Goal: Task Accomplishment & Management: Use online tool/utility

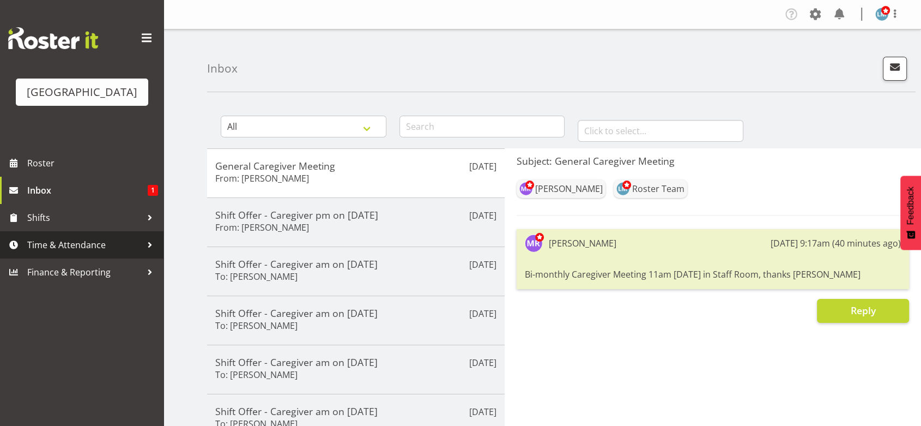
click at [152, 253] on div at bounding box center [150, 245] width 16 height 16
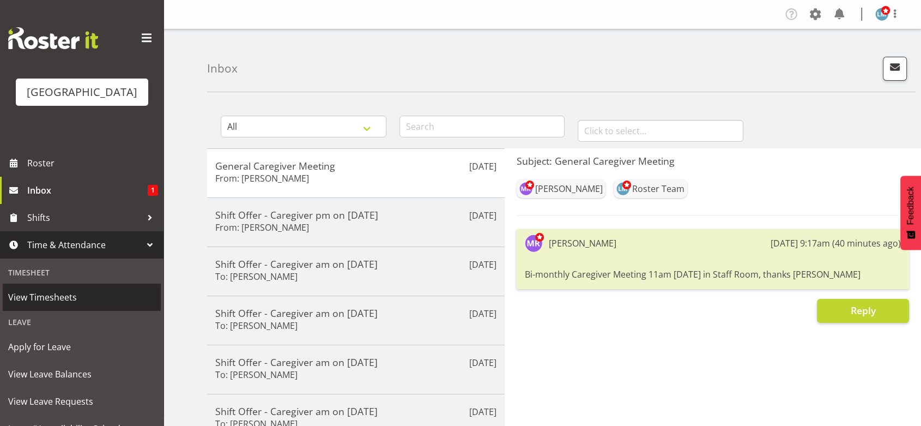
scroll to position [60, 0]
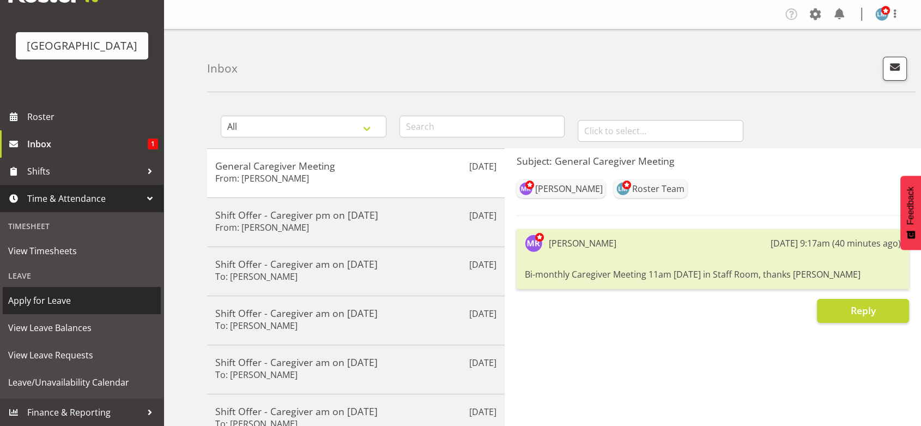
click at [71, 300] on span "Apply for Leave" at bounding box center [81, 300] width 147 height 16
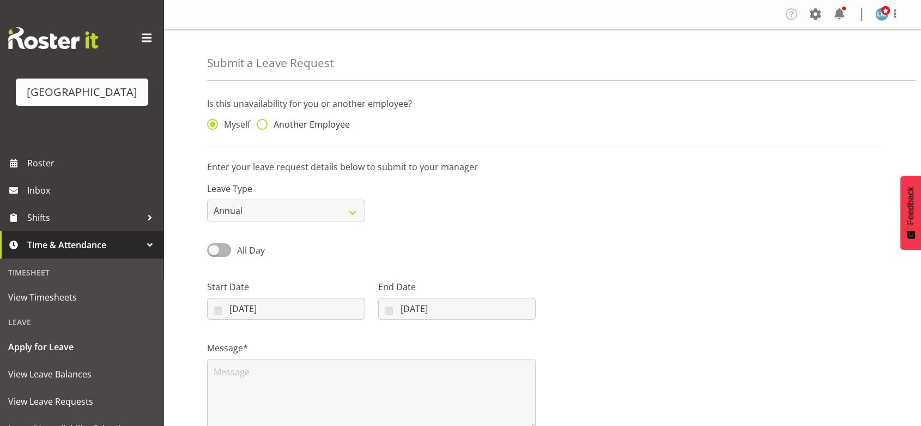
click at [262, 124] on span at bounding box center [262, 124] width 11 height 11
click at [262, 124] on input "Another Employee" at bounding box center [260, 124] width 7 height 7
radio input "true"
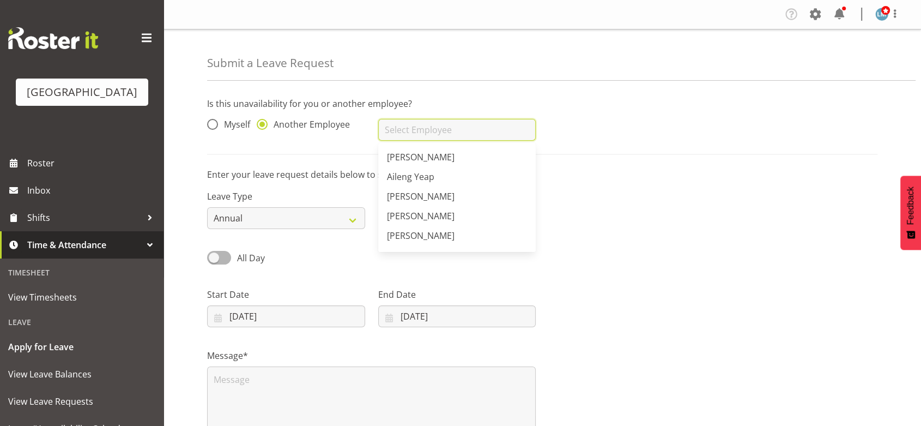
click at [407, 125] on input "text" at bounding box center [457, 130] width 158 height 22
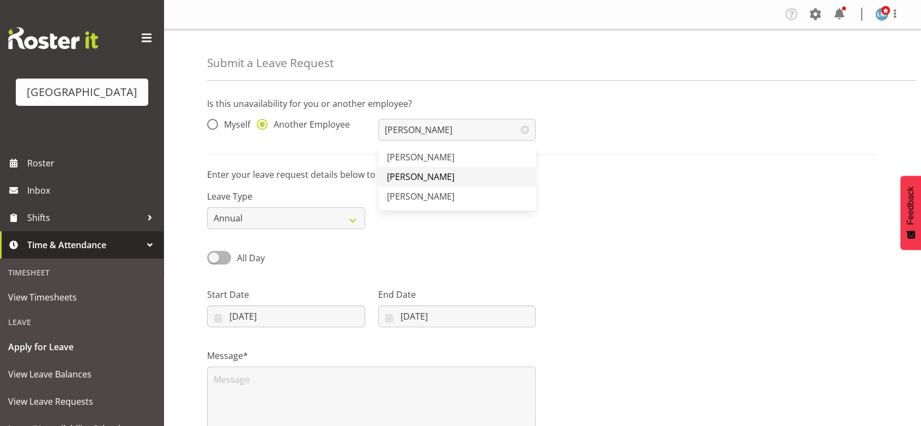
click at [411, 172] on span "[PERSON_NAME]" at bounding box center [421, 177] width 68 height 12
type input "[PERSON_NAME]"
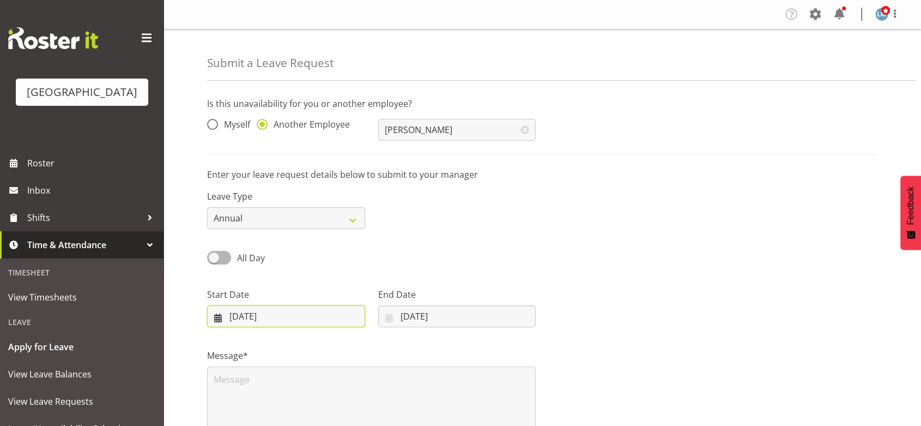
click at [219, 319] on input "20/08/2025" at bounding box center [286, 316] width 158 height 22
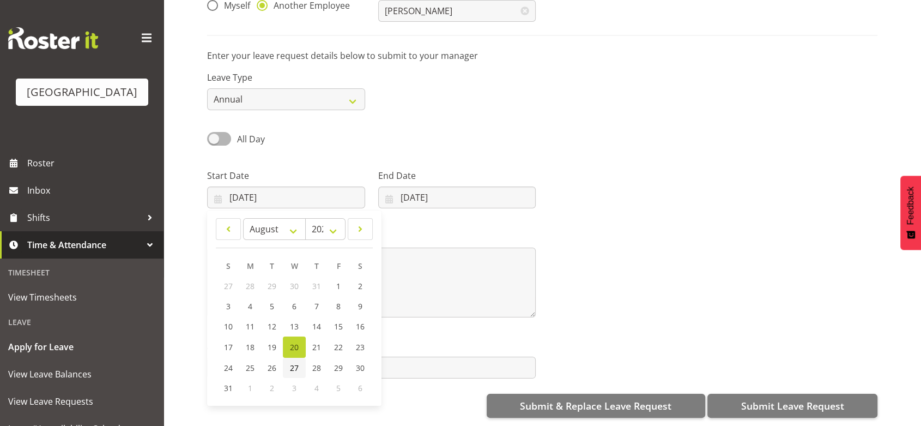
click at [294, 362] on span "27" at bounding box center [294, 367] width 9 height 10
type input "27/08/2025"
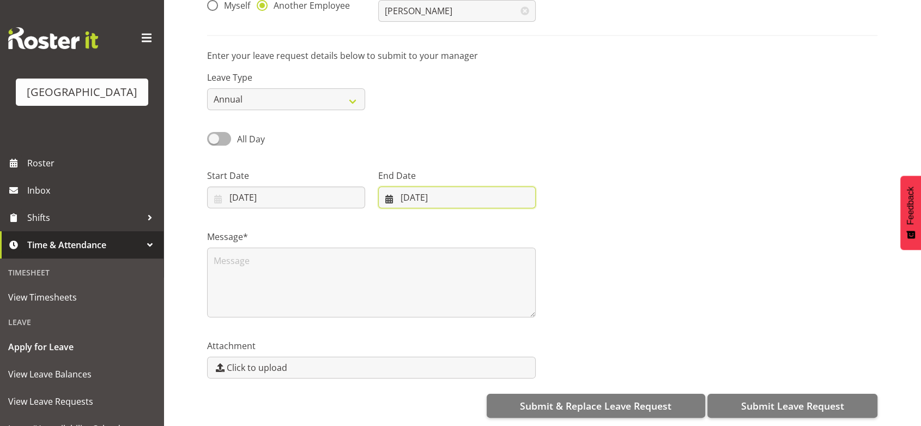
click at [385, 188] on input "20/08/2025" at bounding box center [457, 197] width 158 height 22
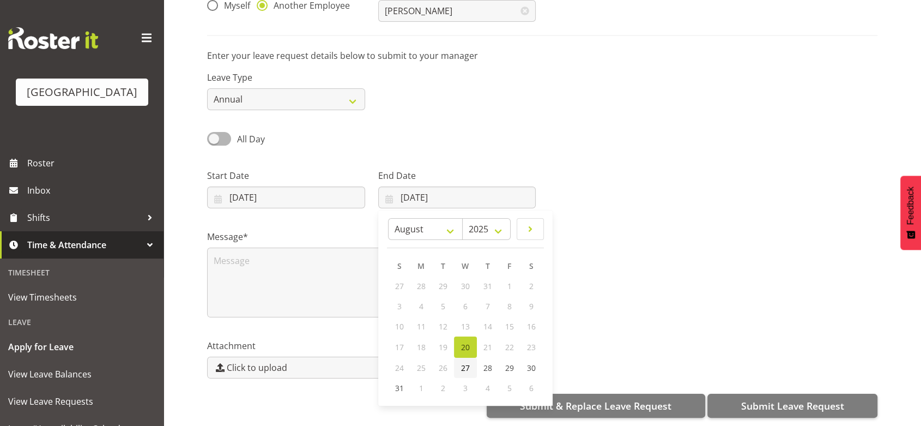
click at [467, 362] on span "27" at bounding box center [465, 367] width 9 height 10
type input "27/08/2025"
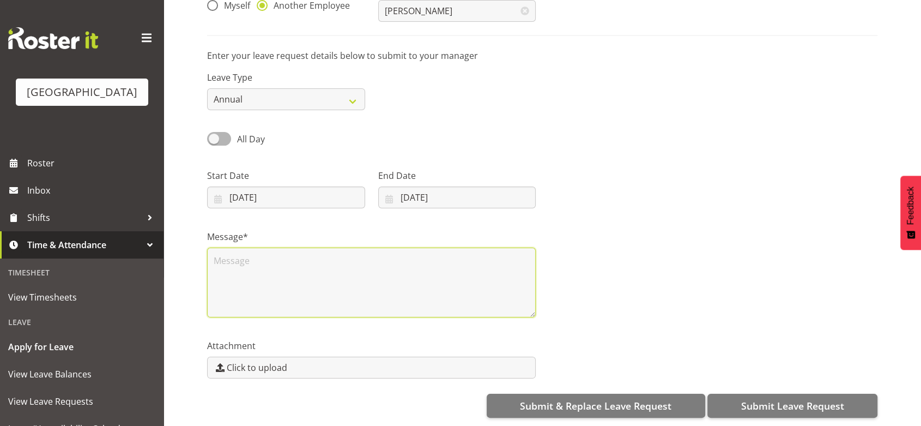
click at [290, 247] on textarea at bounding box center [371, 282] width 329 height 70
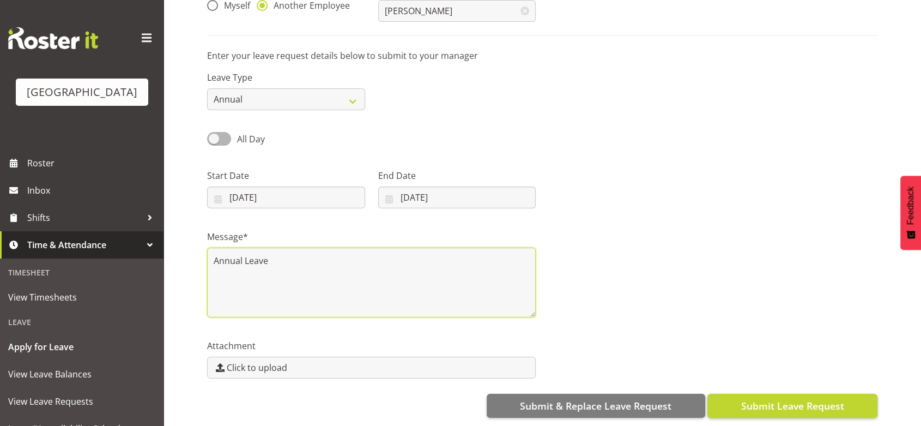
type textarea "Annual Leave"
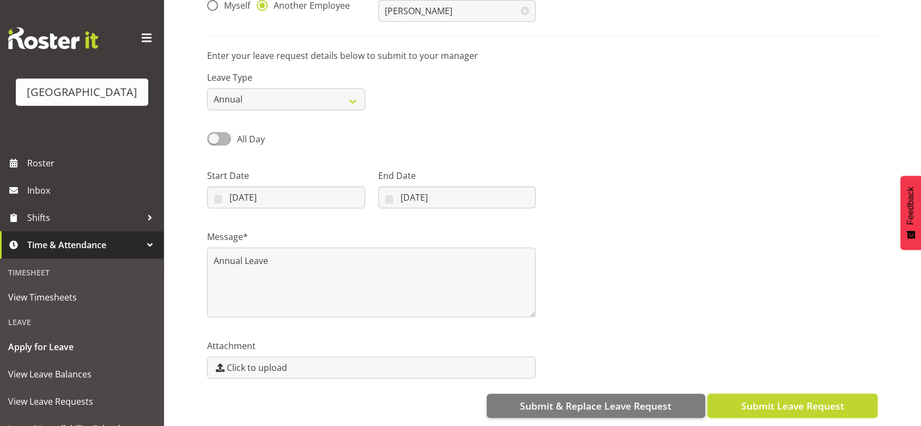
click at [776, 398] on span "Submit Leave Request" at bounding box center [792, 405] width 103 height 14
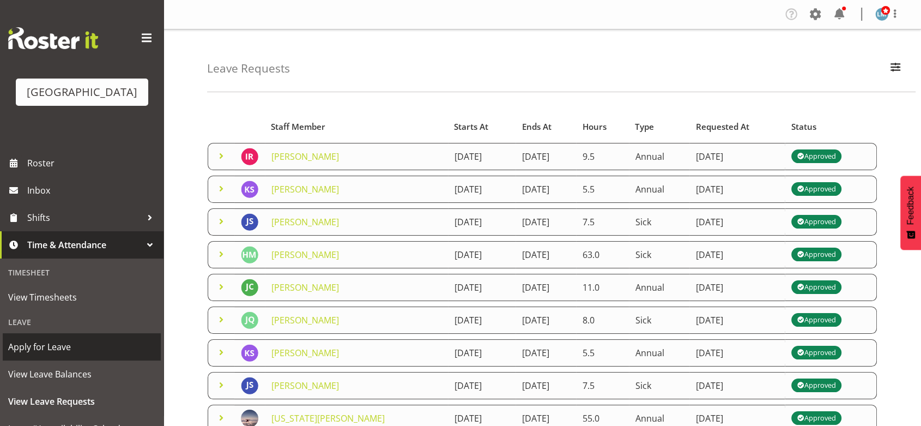
click at [105, 355] on span "Apply for Leave" at bounding box center [81, 346] width 147 height 16
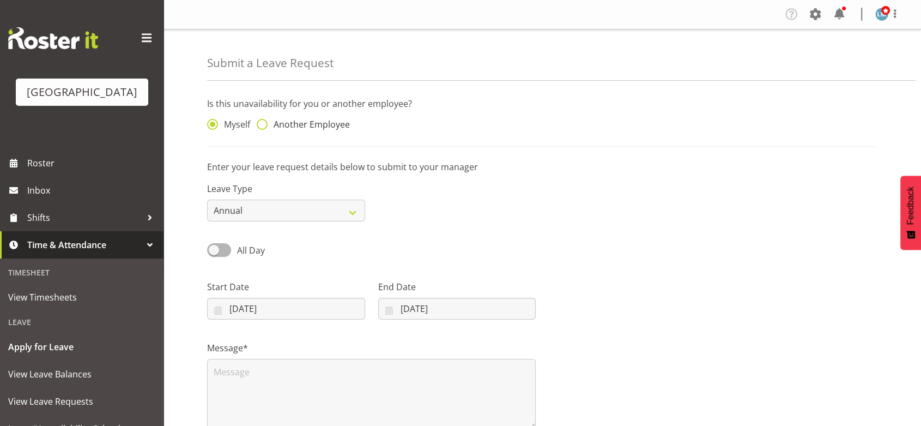
click at [261, 121] on span at bounding box center [262, 124] width 11 height 11
click at [261, 121] on input "Another Employee" at bounding box center [260, 124] width 7 height 7
radio input "true"
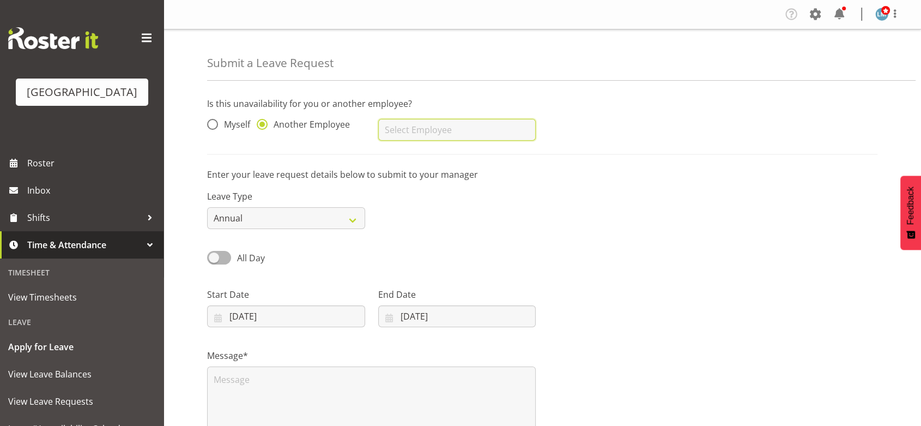
click at [410, 134] on input "text" at bounding box center [457, 130] width 158 height 22
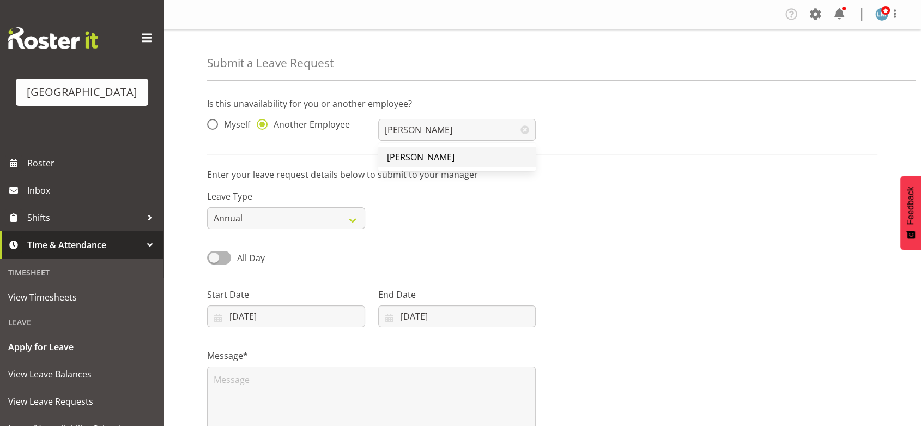
click at [411, 157] on span "[PERSON_NAME]" at bounding box center [421, 157] width 68 height 12
type input "[PERSON_NAME]"
click at [353, 221] on select "Annual Sick Leave Without Pay Bereavement Domestic Violence Parental Jury Servi…" at bounding box center [286, 218] width 158 height 22
select select "Sick"
click at [207, 207] on select "Annual Sick Leave Without Pay Bereavement Domestic Violence Parental Jury Servi…" at bounding box center [286, 218] width 158 height 22
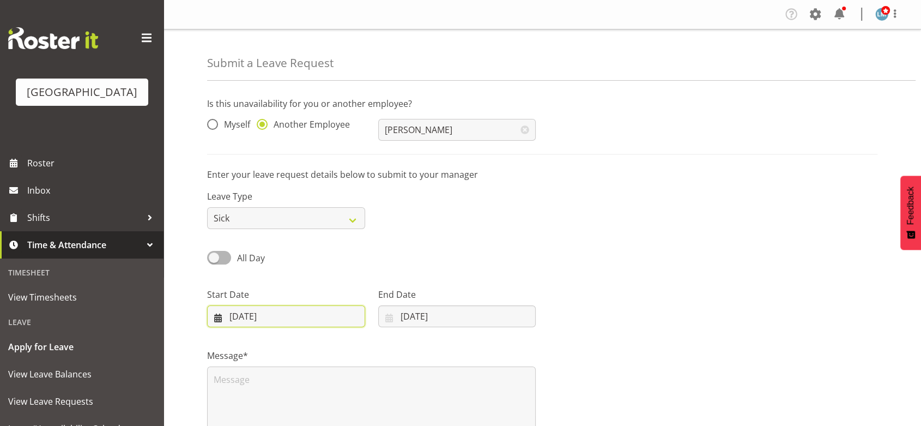
click at [218, 317] on input "20/08/2025" at bounding box center [286, 316] width 158 height 22
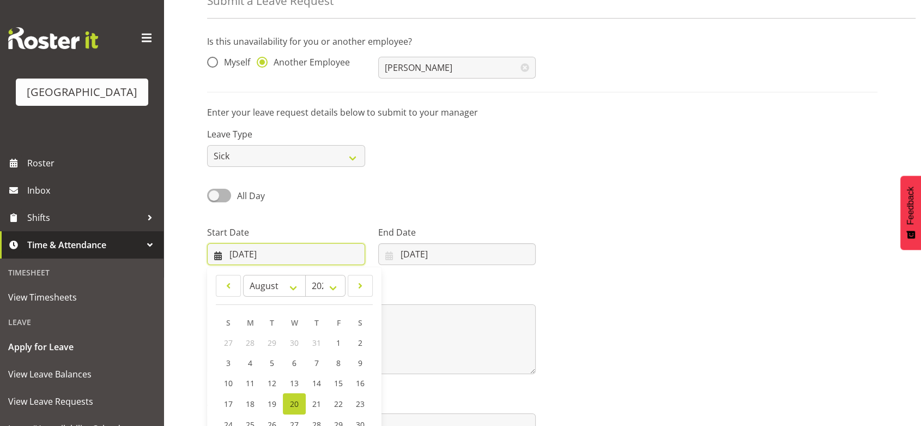
scroll to position [128, 0]
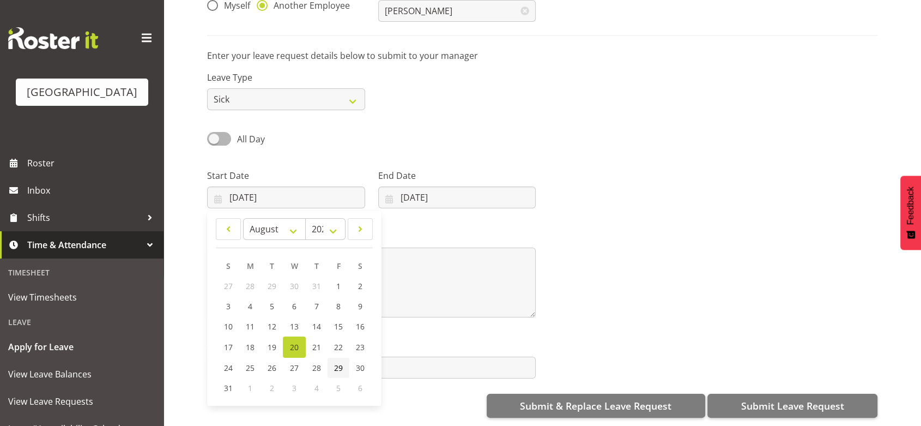
click at [341, 362] on span "29" at bounding box center [338, 367] width 9 height 10
type input "29/08/2025"
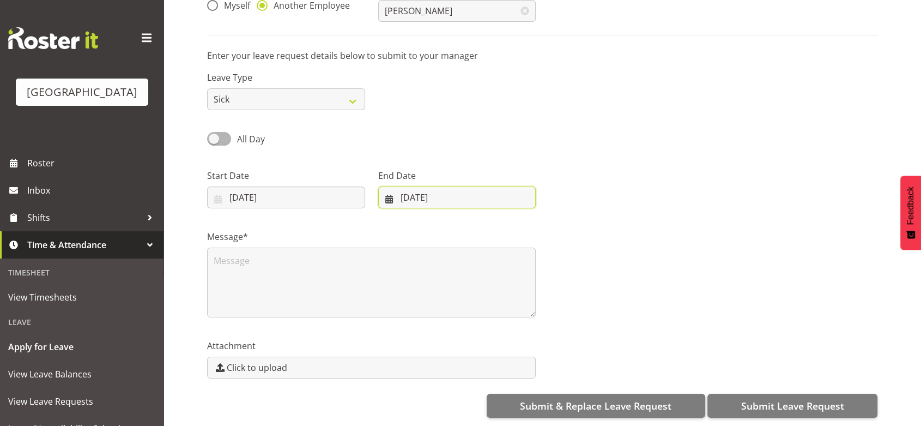
click at [388, 191] on input "[DATE]" at bounding box center [457, 197] width 158 height 22
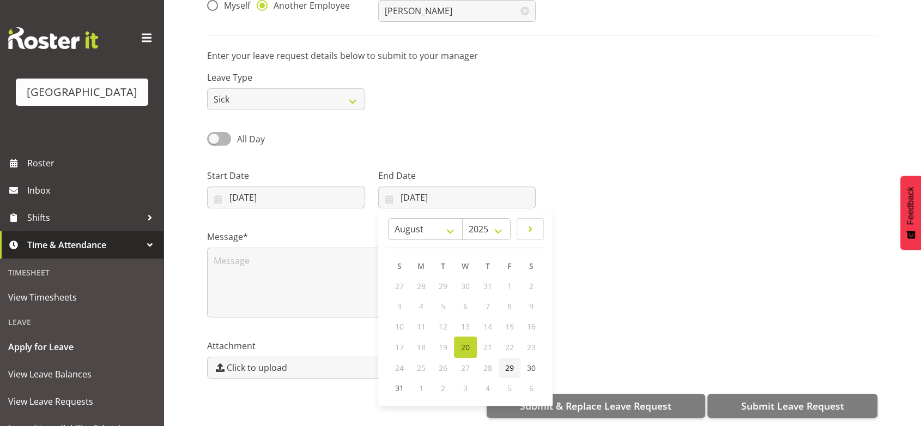
click at [506, 362] on span "29" at bounding box center [509, 367] width 9 height 10
type input "29/08/2025"
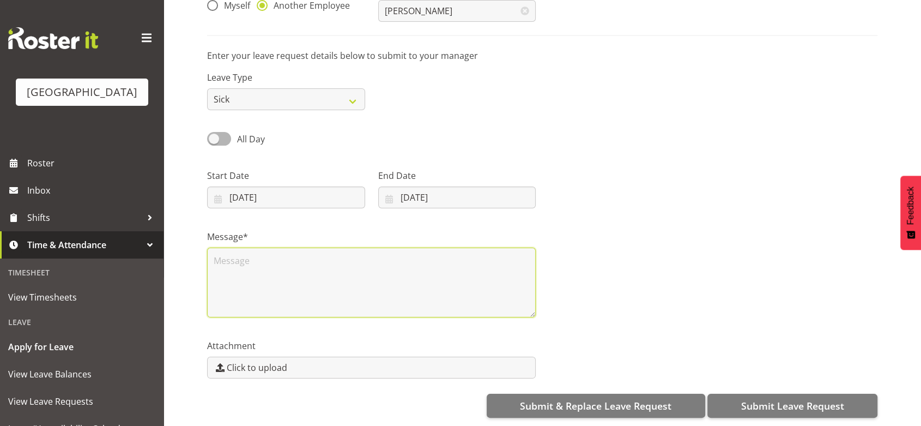
click at [281, 260] on textarea at bounding box center [371, 282] width 329 height 70
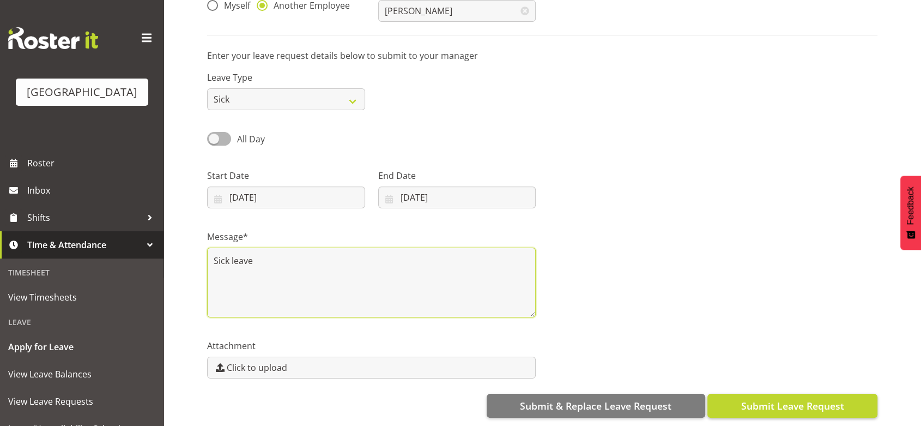
type textarea "Sick leave"
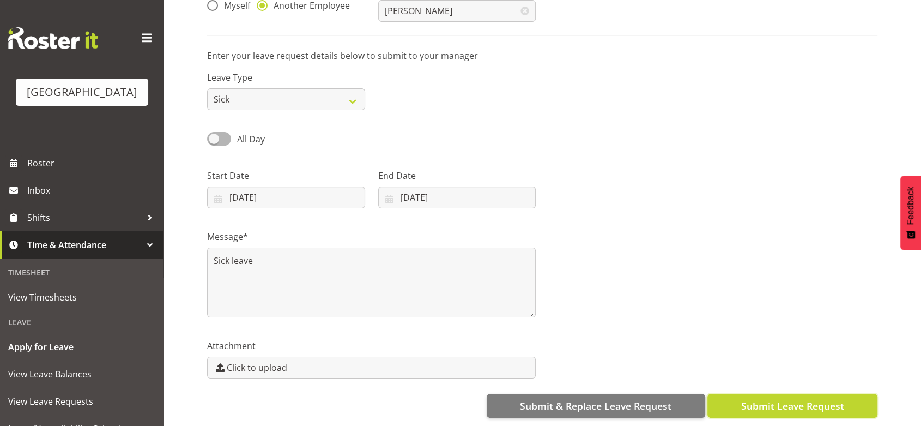
click at [779, 398] on span "Submit Leave Request" at bounding box center [792, 405] width 103 height 14
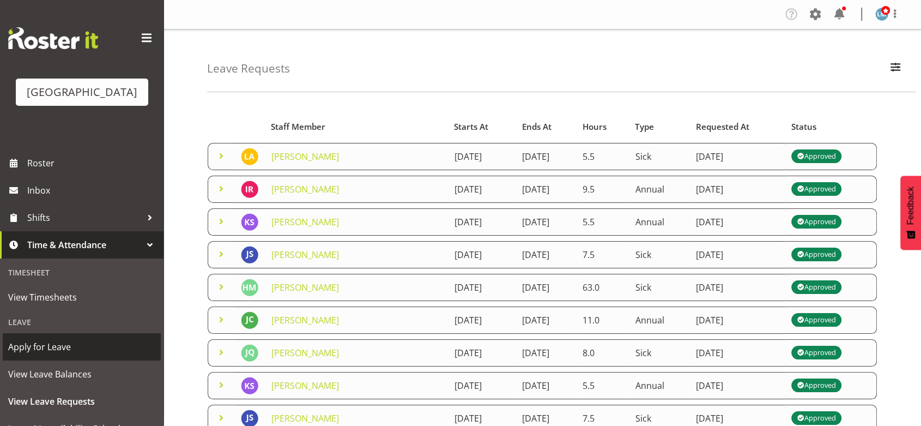
click at [101, 354] on span "Apply for Leave" at bounding box center [81, 346] width 147 height 16
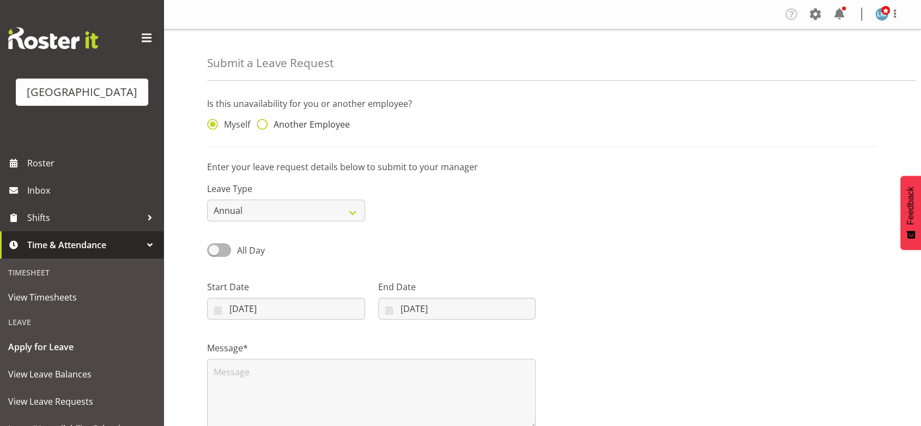
click at [263, 122] on span at bounding box center [262, 124] width 11 height 11
click at [263, 122] on input "Another Employee" at bounding box center [260, 124] width 7 height 7
radio input "true"
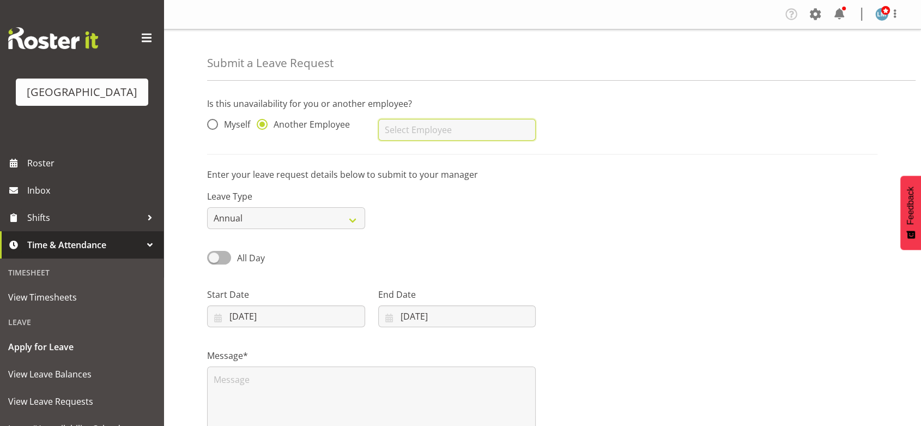
click at [397, 130] on input "text" at bounding box center [457, 130] width 158 height 22
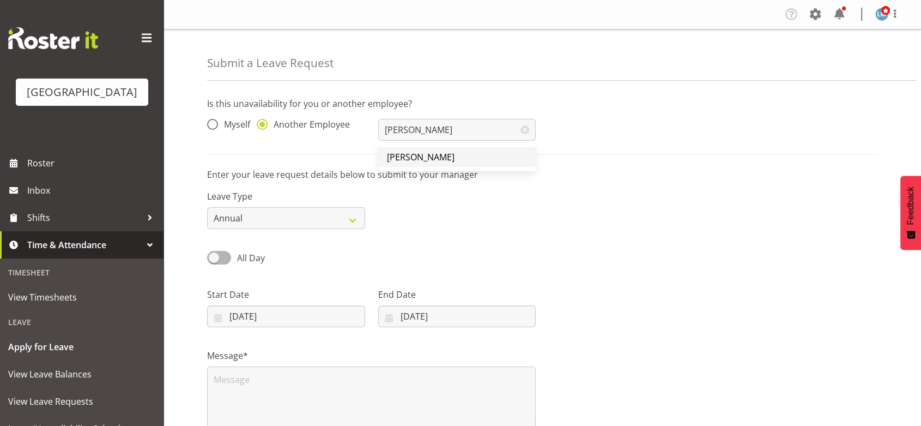
click at [418, 152] on span "[PERSON_NAME]" at bounding box center [421, 157] width 68 height 12
type input "[PERSON_NAME]"
click at [218, 316] on input "20/08/2025" at bounding box center [286, 316] width 158 height 22
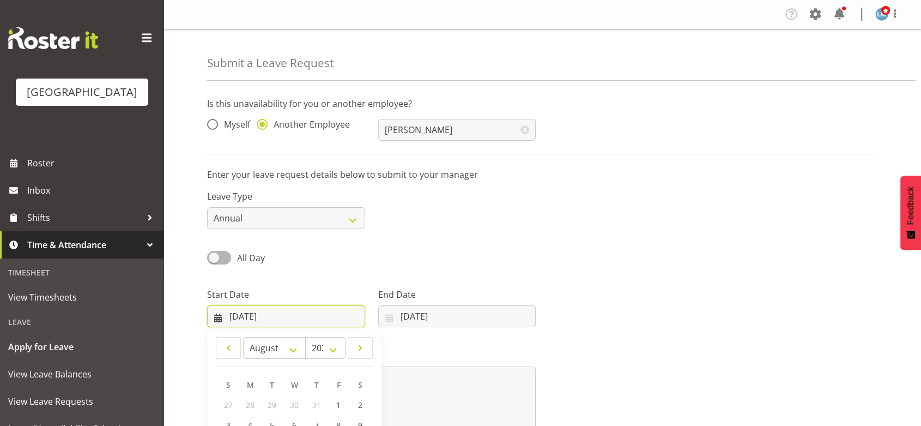
scroll to position [128, 0]
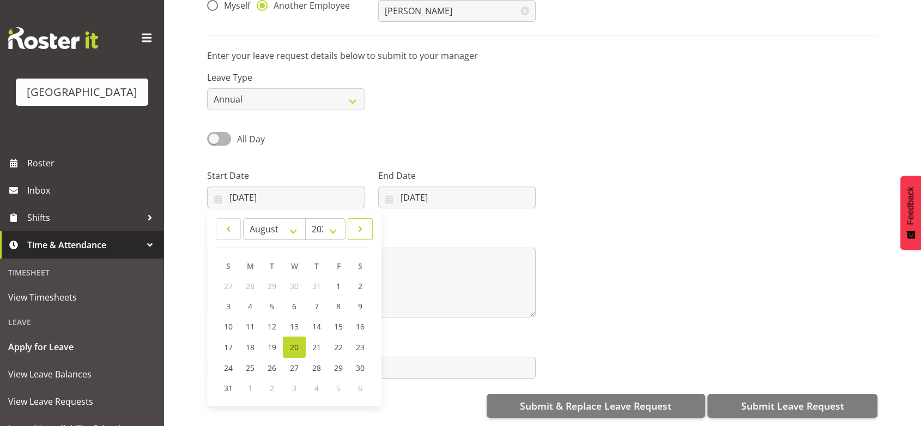
click at [360, 222] on span at bounding box center [360, 228] width 11 height 13
select select "8"
click at [340, 281] on span "5" at bounding box center [338, 286] width 4 height 10
type input "05/09/2025"
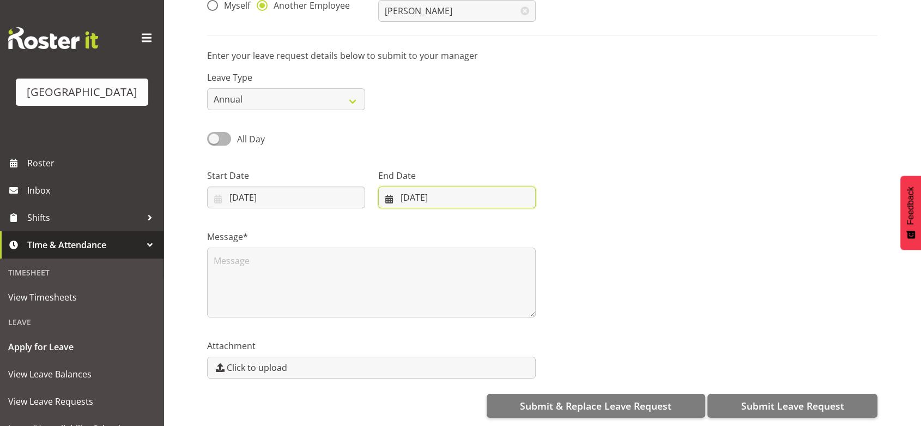
click at [385, 186] on input "20/08/2025" at bounding box center [457, 197] width 158 height 22
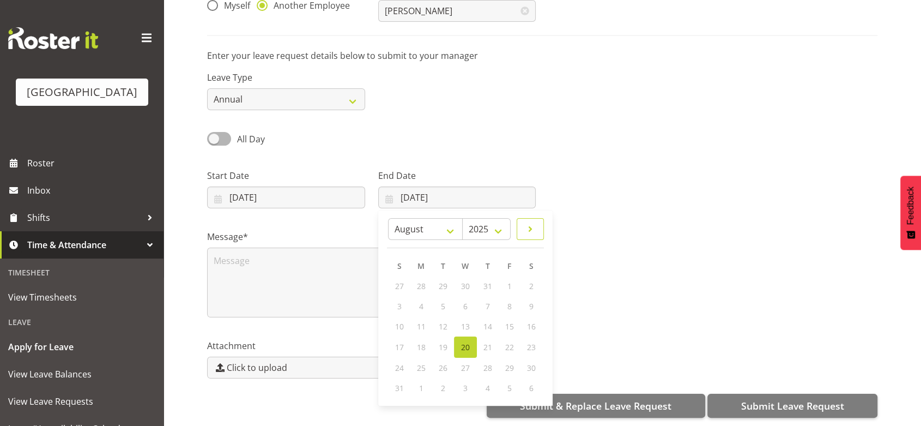
click at [526, 222] on span at bounding box center [530, 228] width 13 height 13
select select "8"
click at [504, 276] on link "5" at bounding box center [509, 286] width 22 height 20
type input "05/09/2025"
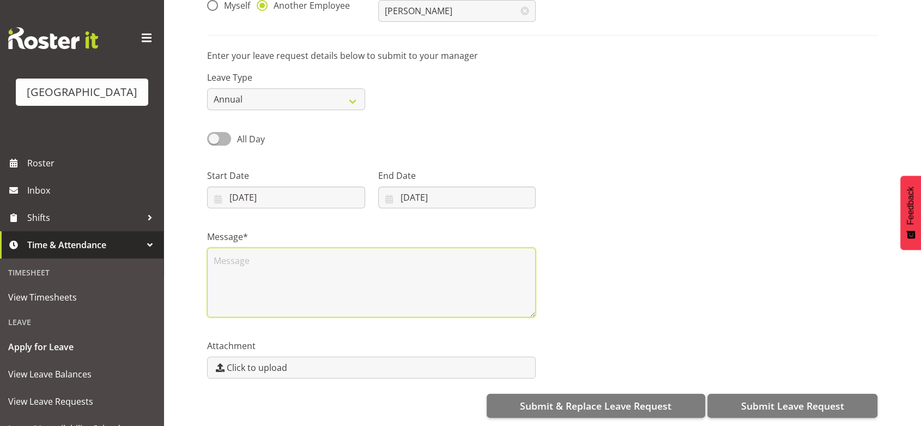
click at [278, 247] on textarea at bounding box center [371, 282] width 329 height 70
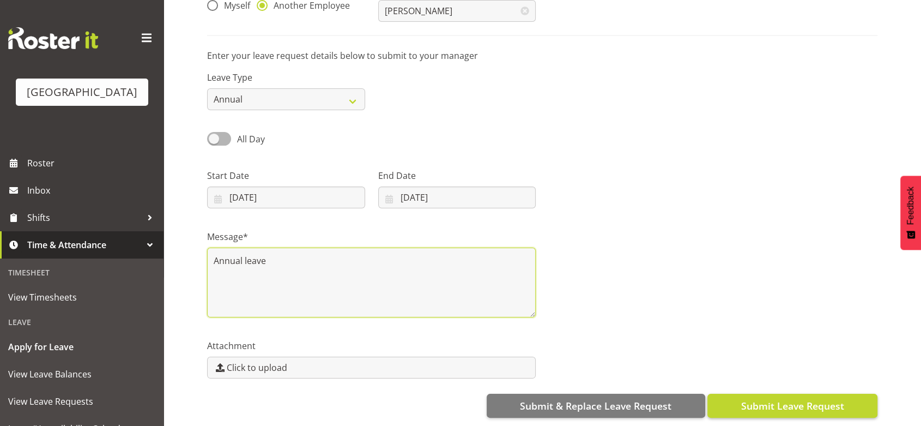
type textarea "Annual leave"
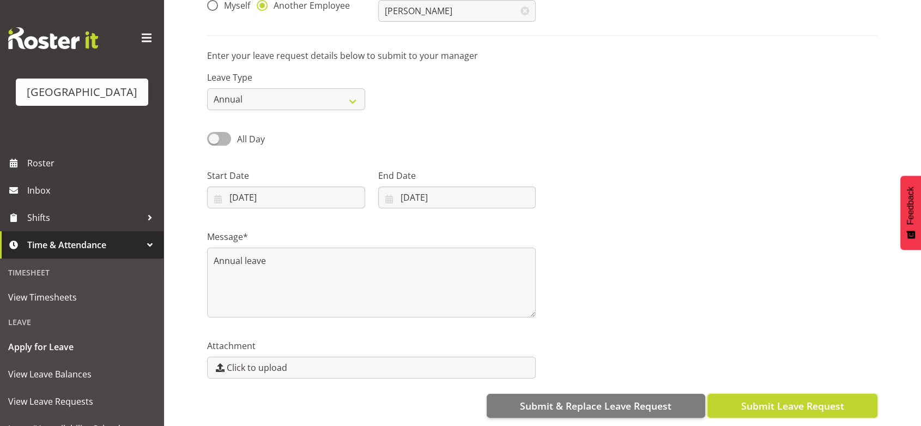
click at [777, 398] on span "Submit Leave Request" at bounding box center [792, 405] width 103 height 14
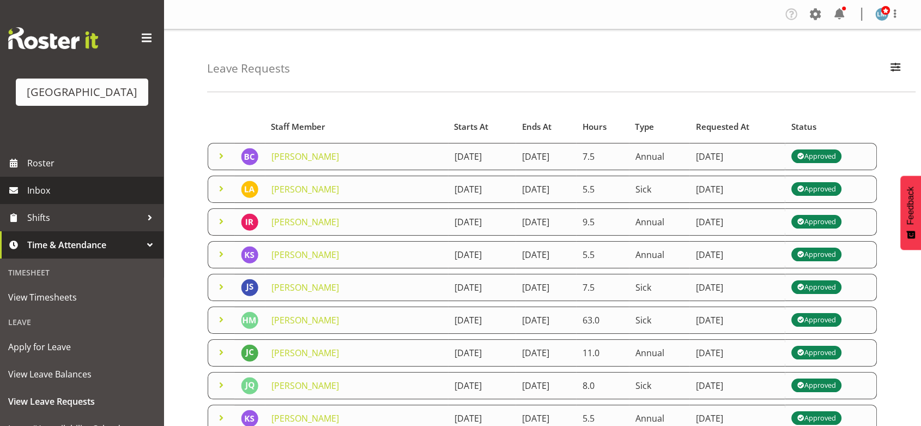
click at [47, 198] on span "Inbox" at bounding box center [92, 190] width 131 height 16
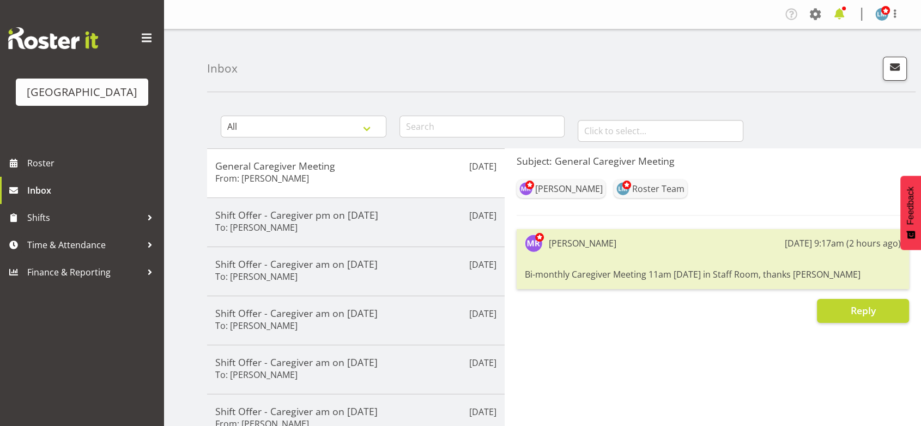
click at [838, 14] on span at bounding box center [839, 13] width 17 height 17
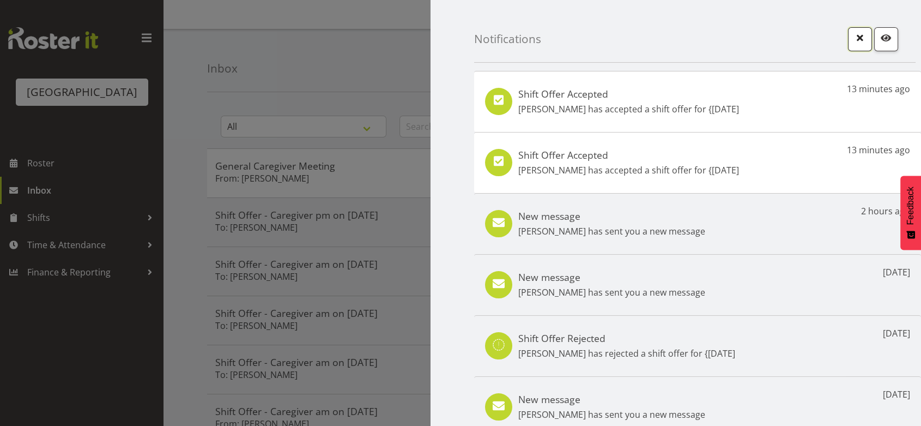
click at [854, 35] on span "button" at bounding box center [860, 38] width 14 height 14
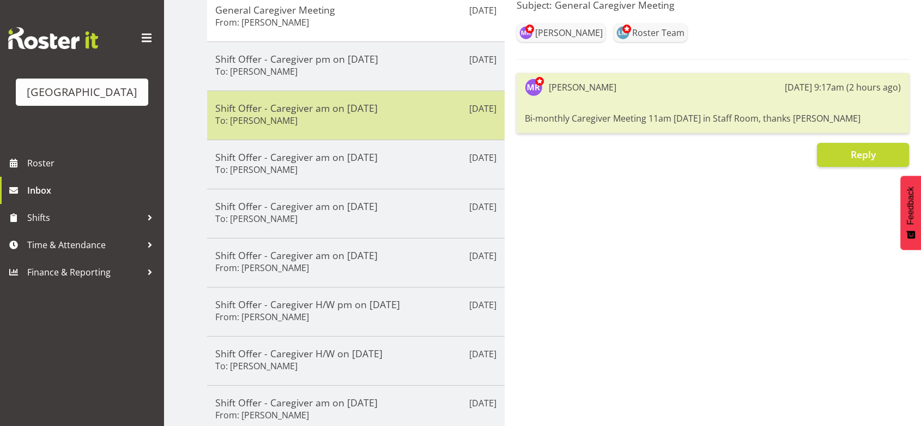
scroll to position [181, 0]
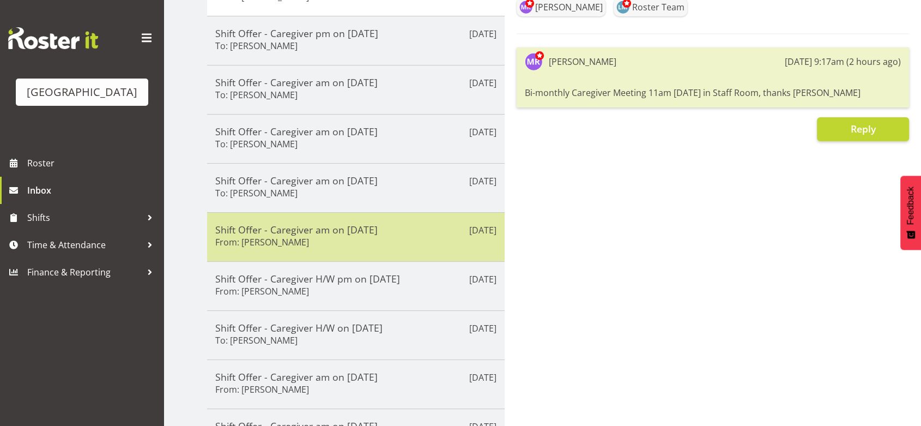
click at [398, 231] on h5 "Shift Offer - Caregiver am on 31/08/25" at bounding box center [355, 229] width 281 height 12
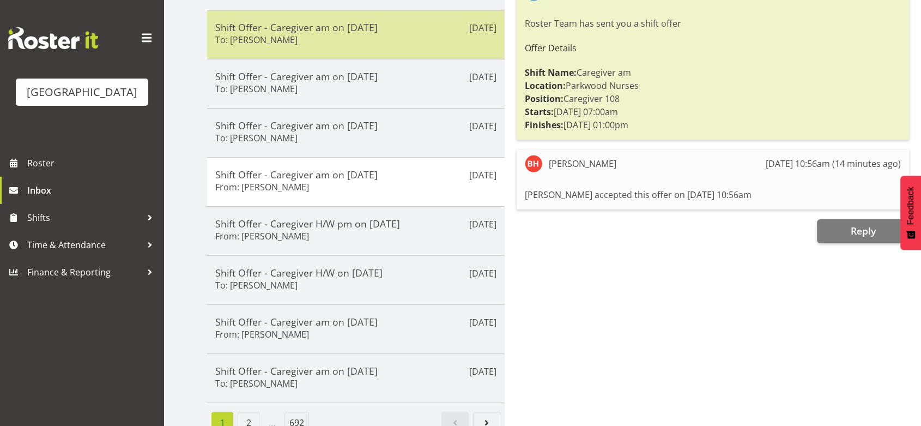
scroll to position [255, 0]
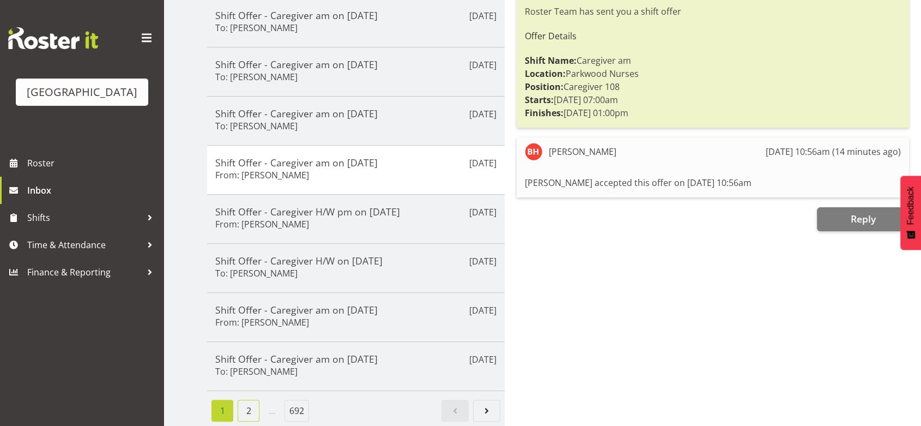
click at [254, 400] on link "2" at bounding box center [249, 411] width 22 height 22
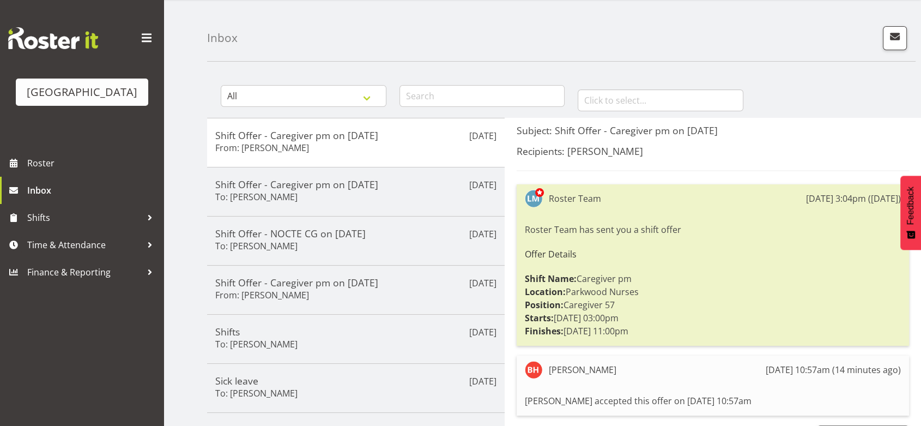
scroll to position [0, 0]
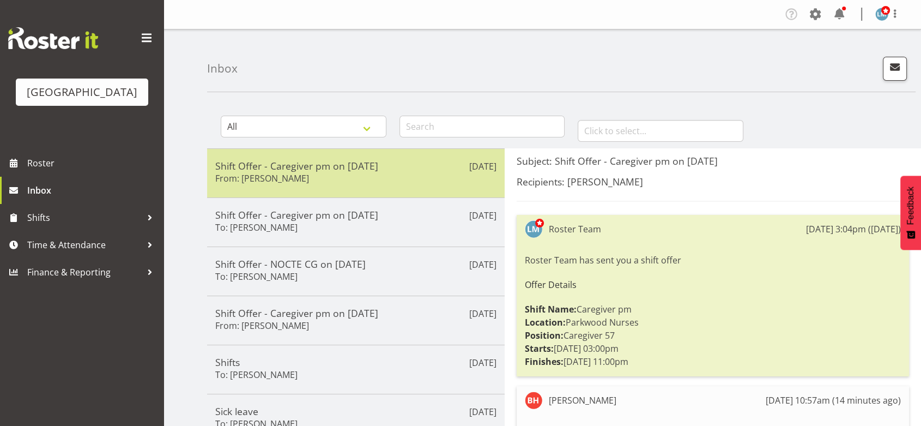
click at [284, 173] on h6 "From: Briar Hughes" at bounding box center [262, 178] width 94 height 11
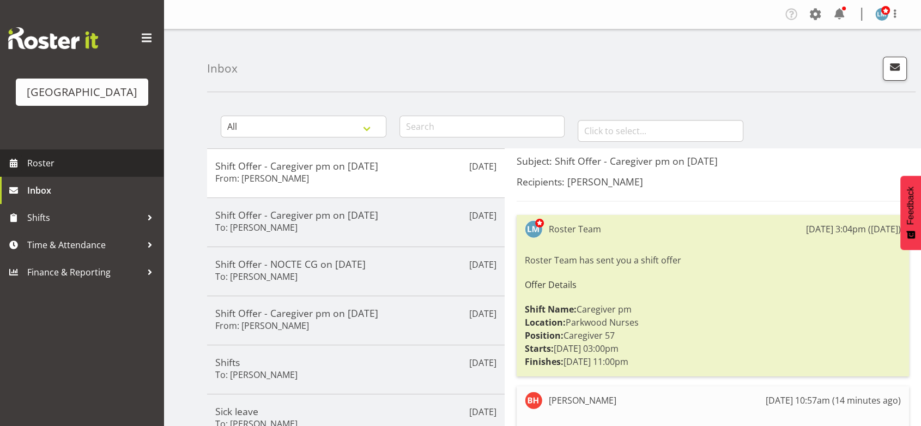
click at [47, 171] on span "Roster" at bounding box center [92, 163] width 131 height 16
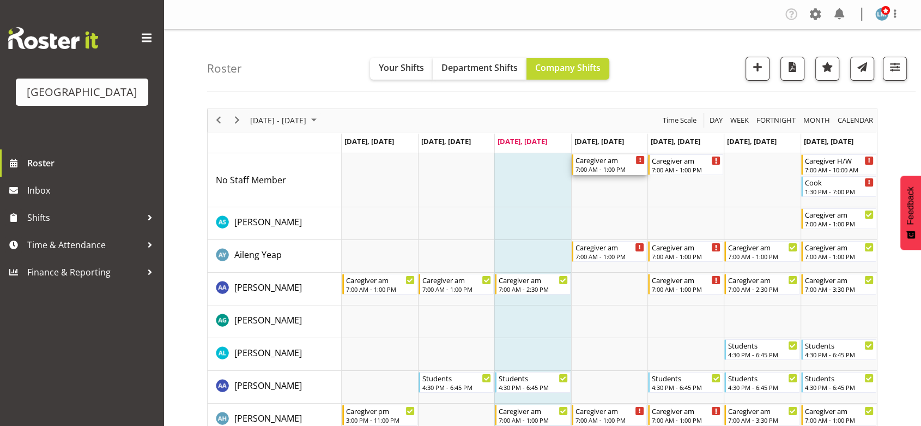
click at [597, 165] on div "7:00 AM - 1:00 PM" at bounding box center [610, 169] width 69 height 9
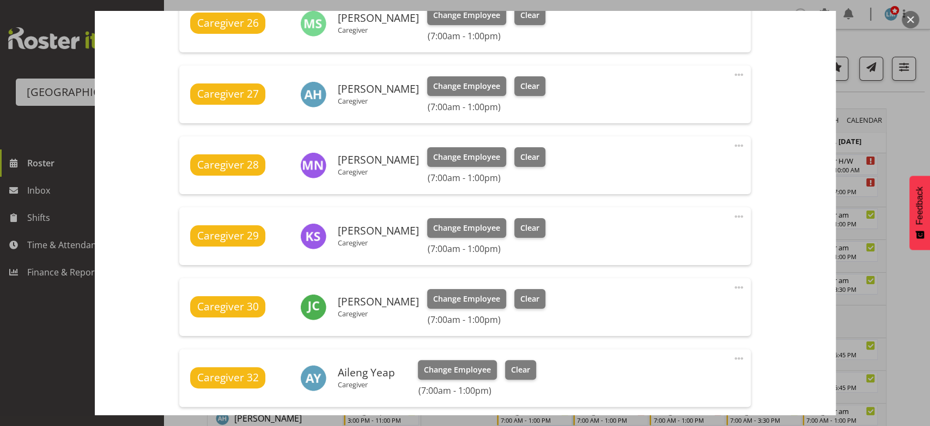
scroll to position [727, 0]
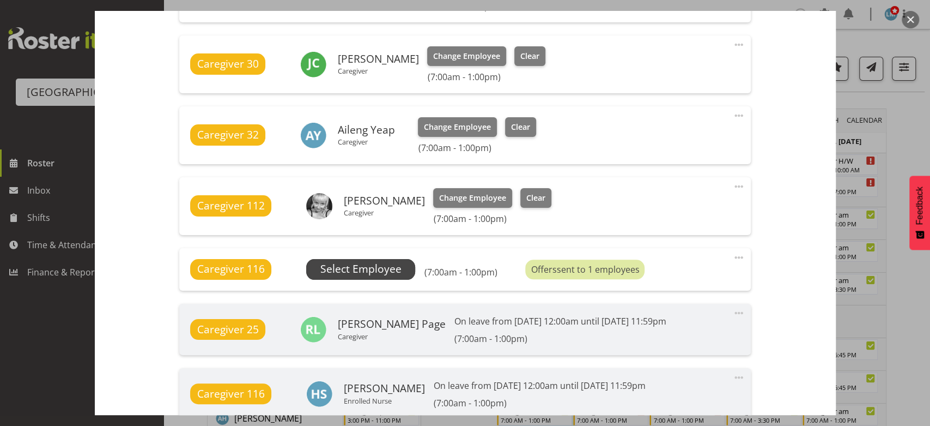
click at [365, 264] on span "Select Employee" at bounding box center [360, 269] width 81 height 16
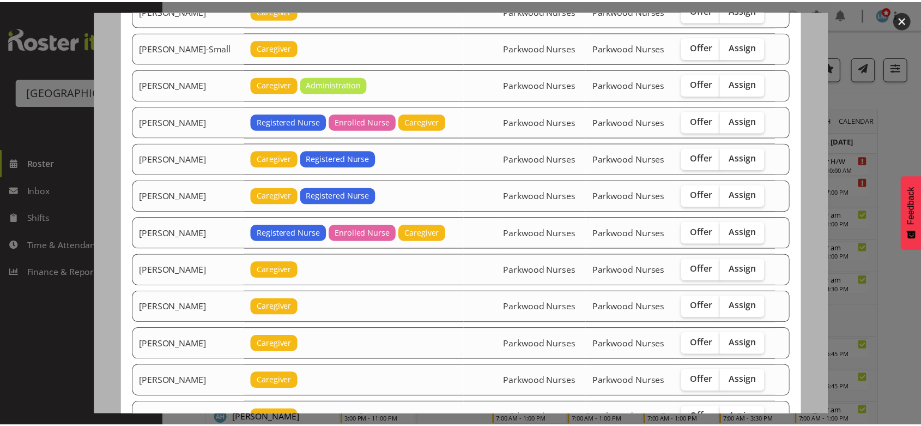
scroll to position [1090, 0]
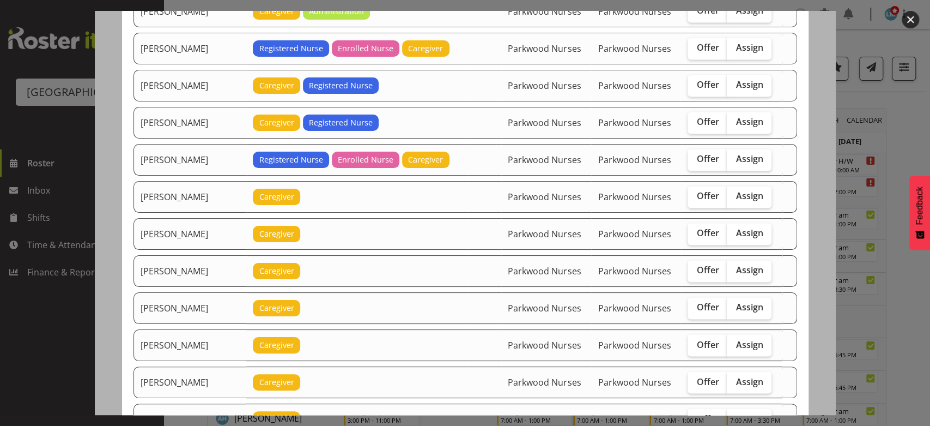
click at [908, 15] on button "button" at bounding box center [910, 19] width 17 height 17
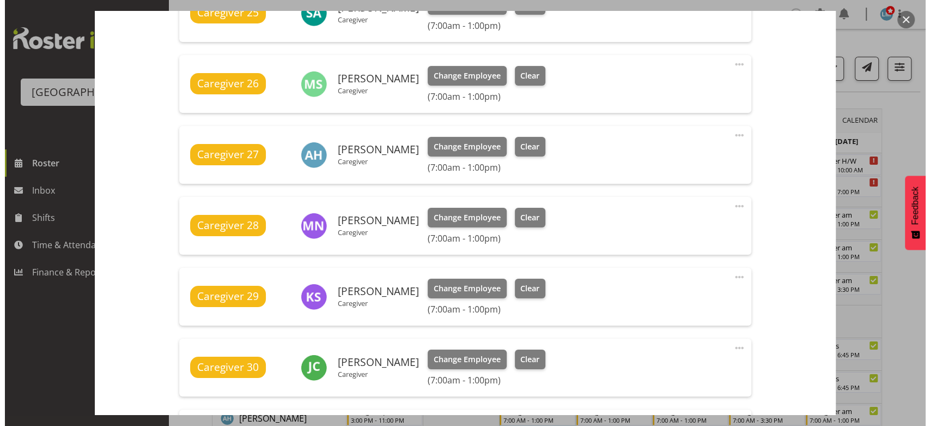
scroll to position [787, 0]
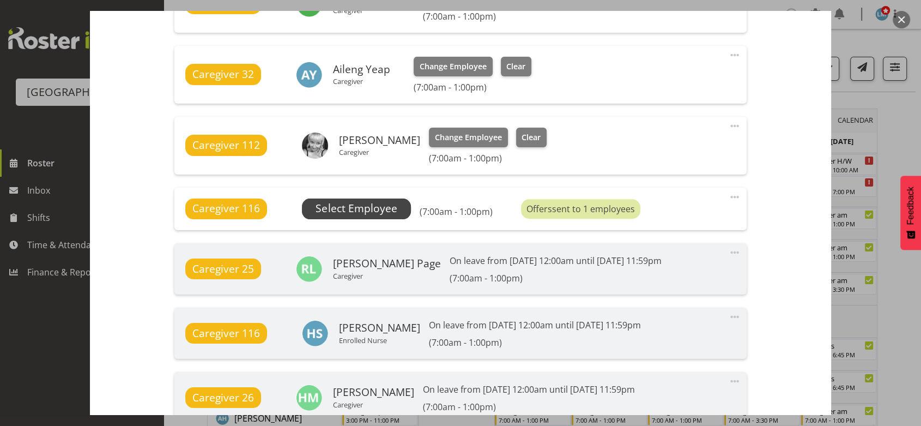
click at [352, 201] on span "Select Employee" at bounding box center [356, 209] width 81 height 16
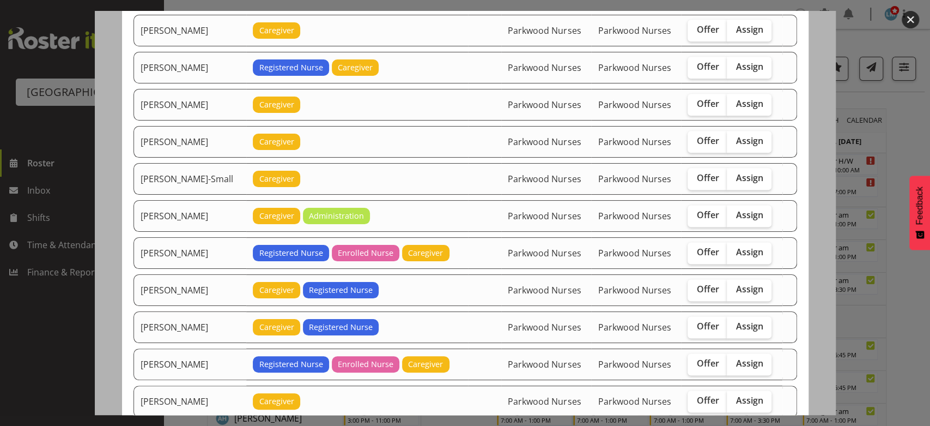
scroll to position [908, 0]
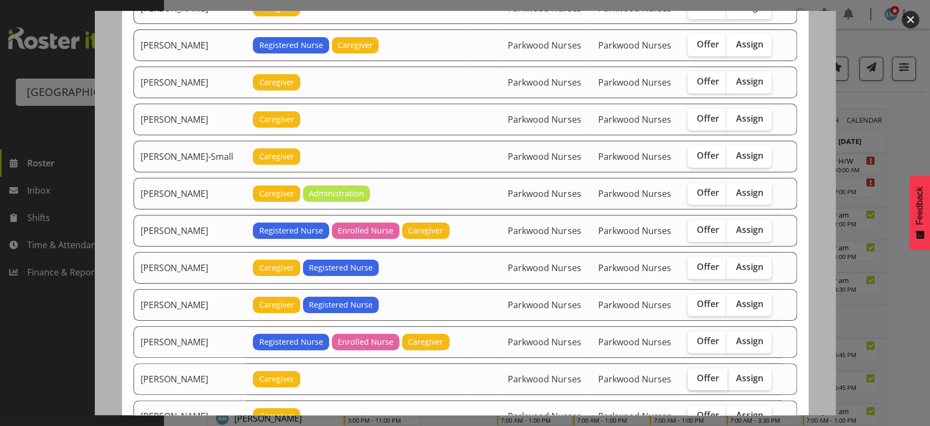
click at [697, 372] on span "Offer" at bounding box center [708, 377] width 22 height 11
click at [695, 374] on input "Offer" at bounding box center [691, 377] width 7 height 7
checkbox input "true"
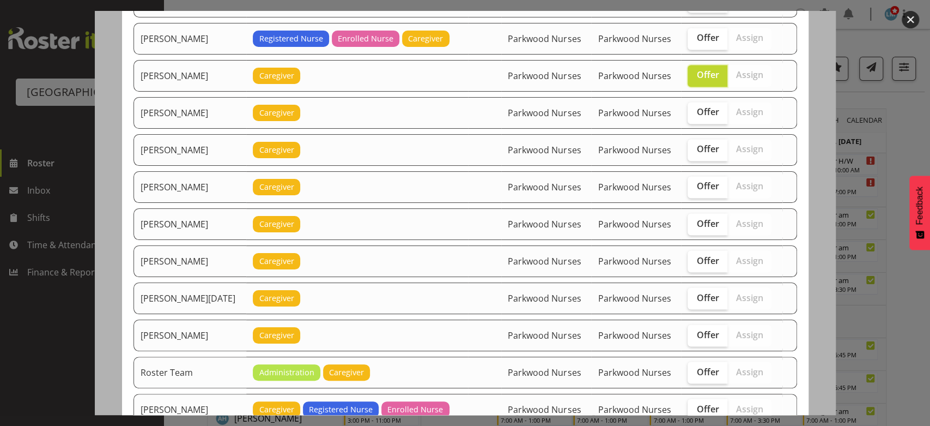
scroll to position [1389, 0]
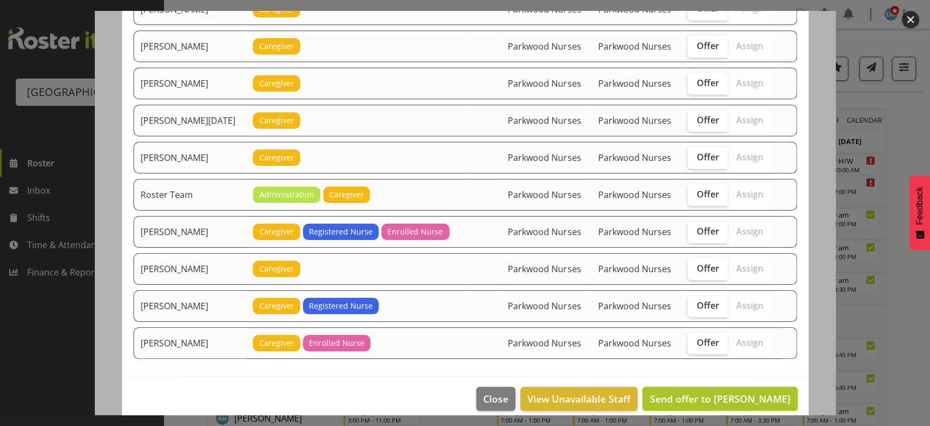
click at [731, 392] on span "Send offer to [PERSON_NAME]" at bounding box center [720, 398] width 141 height 13
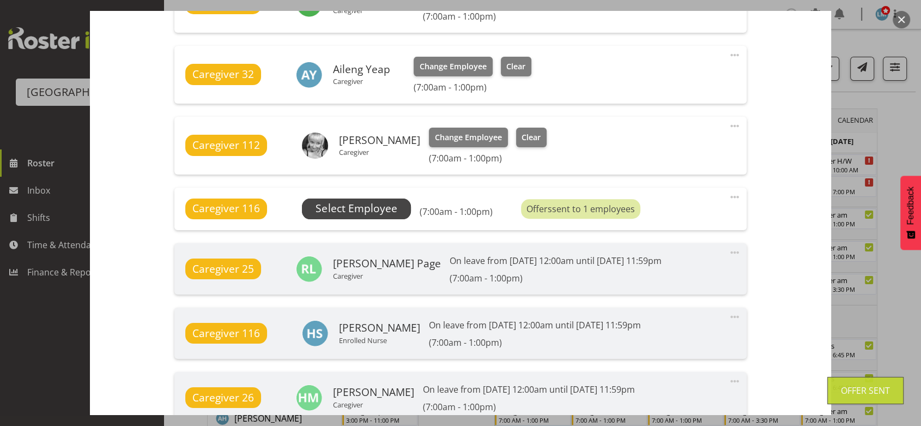
click at [347, 204] on span "Select Employee" at bounding box center [356, 209] width 81 height 16
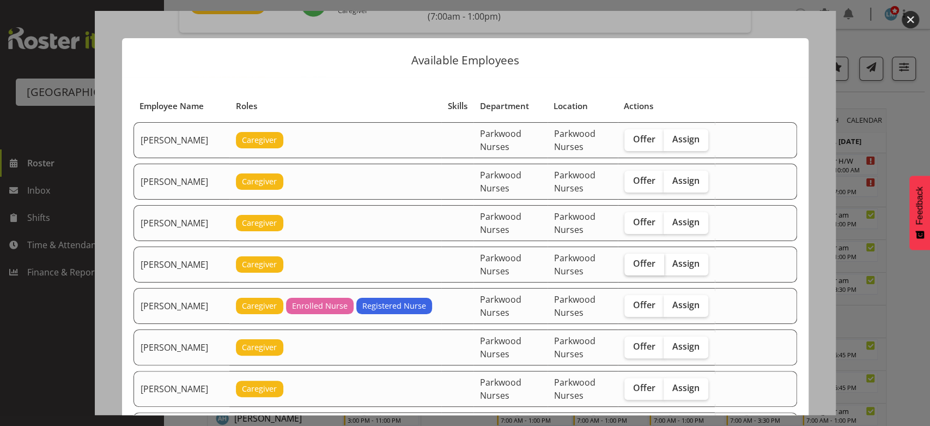
click at [633, 260] on span "Offer" at bounding box center [644, 263] width 22 height 11
click at [632, 260] on input "Offer" at bounding box center [628, 263] width 7 height 7
checkbox input "true"
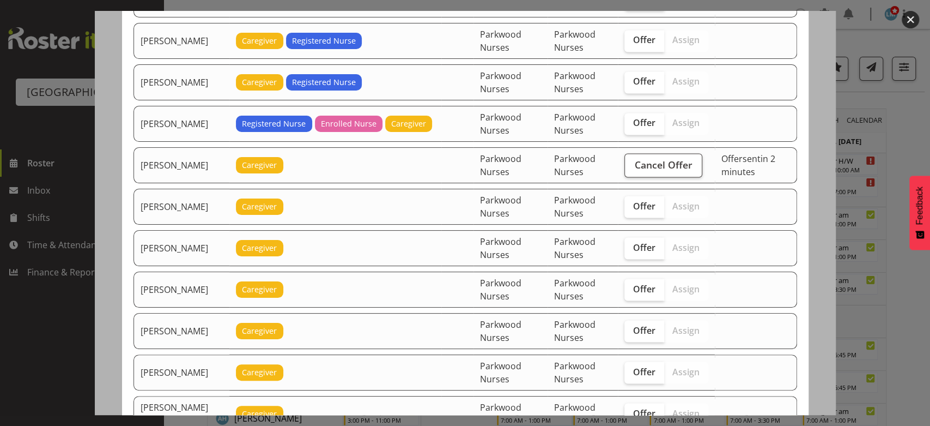
scroll to position [1272, 0]
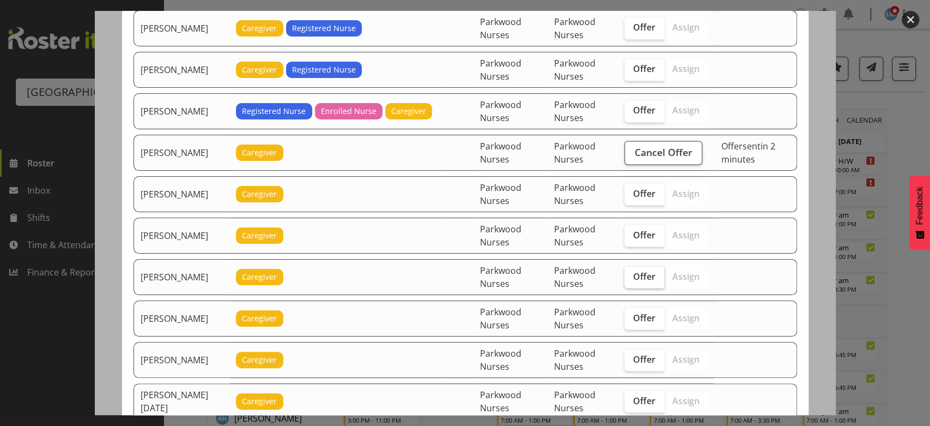
click at [636, 270] on span "Offer" at bounding box center [644, 275] width 22 height 11
click at [632, 273] on input "Offer" at bounding box center [628, 276] width 7 height 7
checkbox input "true"
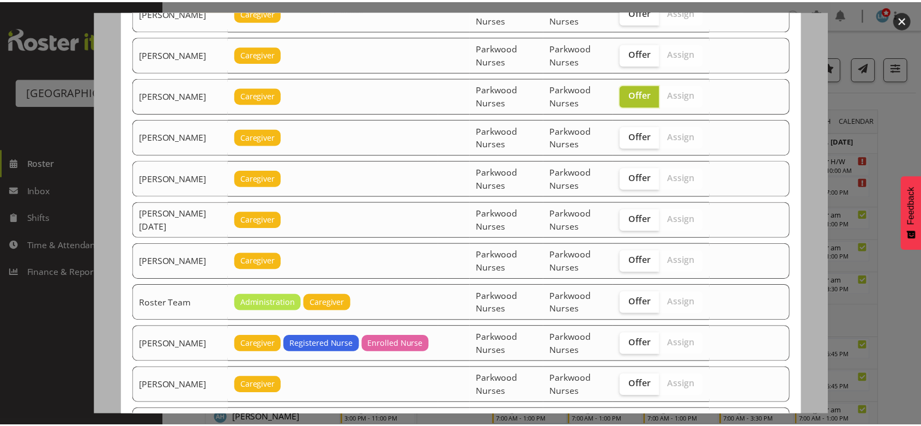
scroll to position [1574, 0]
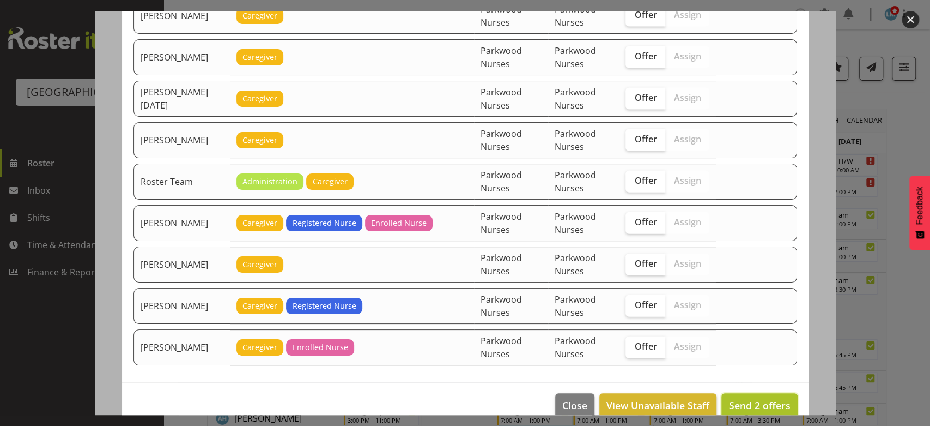
click at [754, 398] on span "Send 2 offers" at bounding box center [760, 404] width 62 height 13
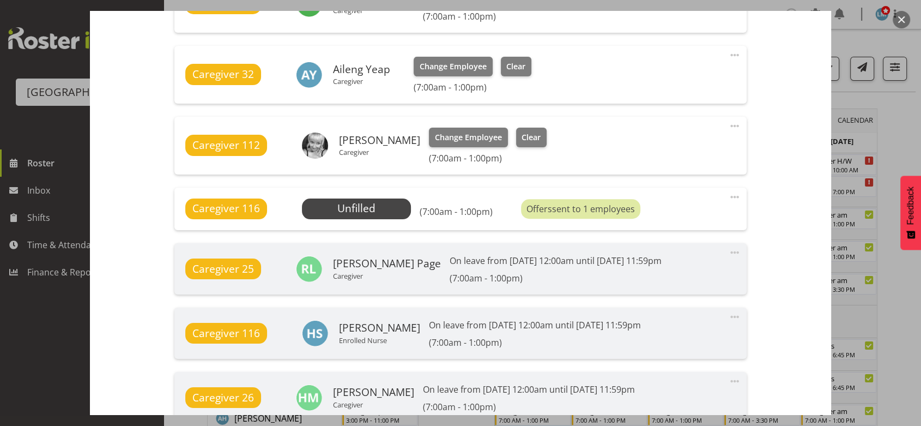
scroll to position [942, 0]
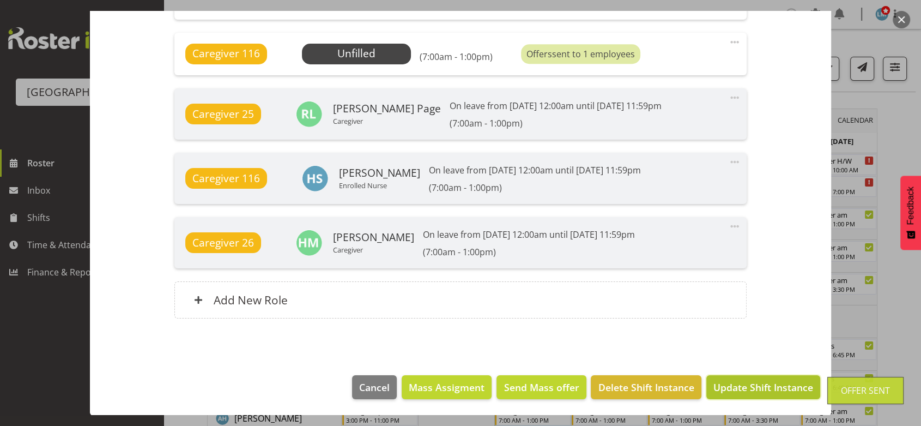
click at [757, 383] on span "Update Shift Instance" at bounding box center [763, 387] width 100 height 14
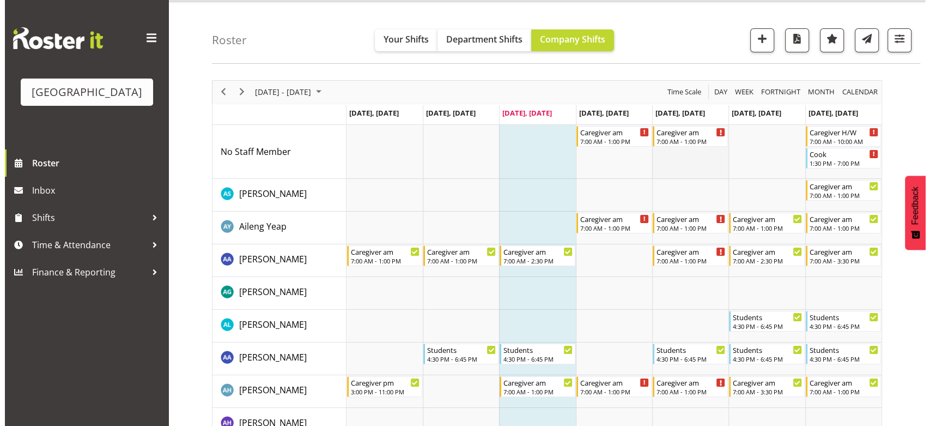
scroll to position [0, 0]
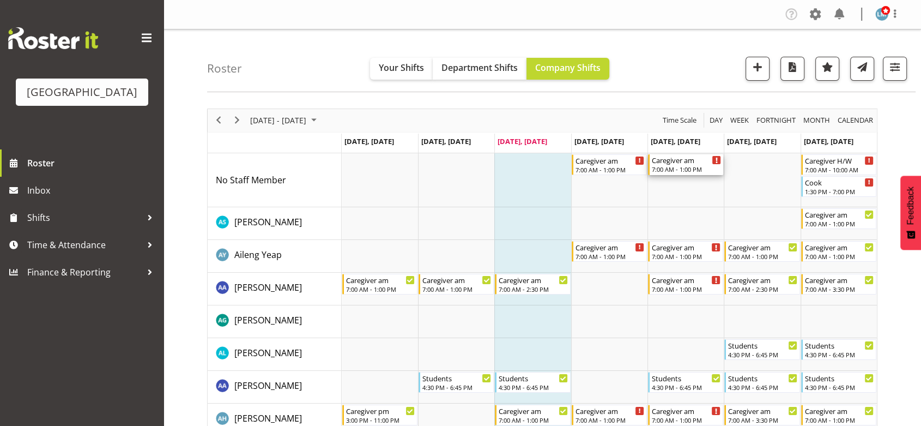
click at [685, 166] on div "7:00 AM - 1:00 PM" at bounding box center [686, 169] width 69 height 9
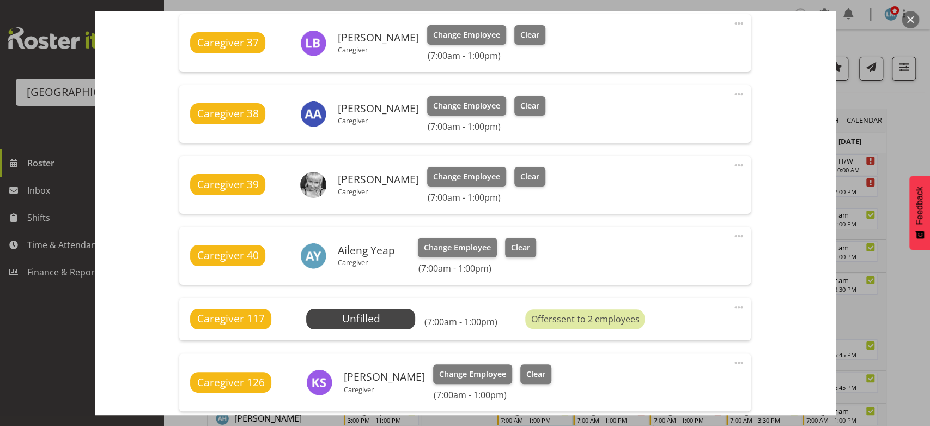
scroll to position [666, 0]
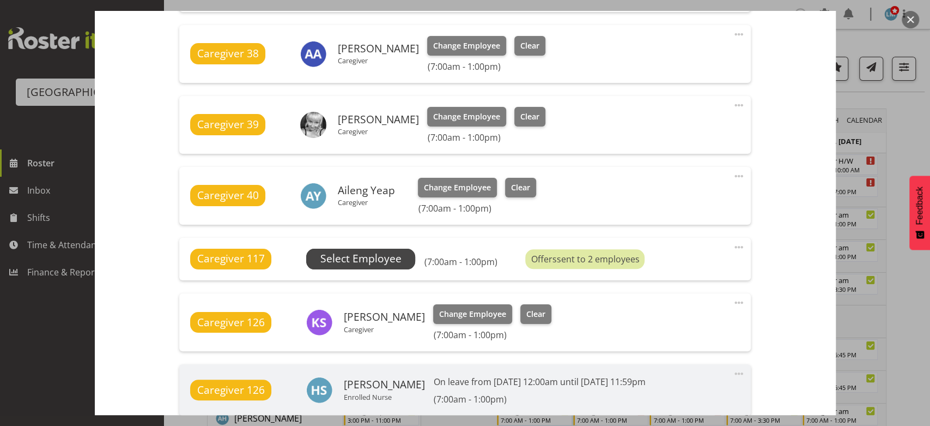
click at [369, 256] on span "Select Employee" at bounding box center [360, 259] width 81 height 16
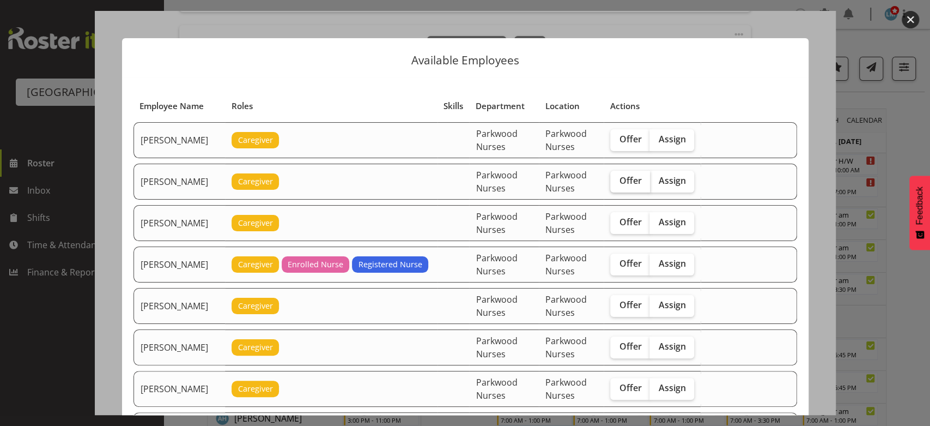
click at [634, 177] on span "Offer" at bounding box center [630, 180] width 22 height 11
click at [618, 177] on input "Offer" at bounding box center [613, 180] width 7 height 7
checkbox input "true"
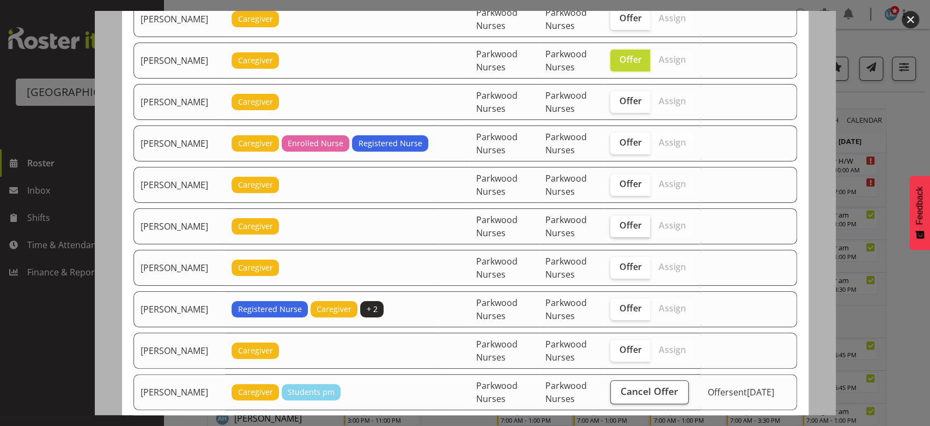
click at [638, 226] on span "Offer" at bounding box center [630, 225] width 22 height 11
click at [618, 226] on input "Offer" at bounding box center [613, 225] width 7 height 7
checkbox input "true"
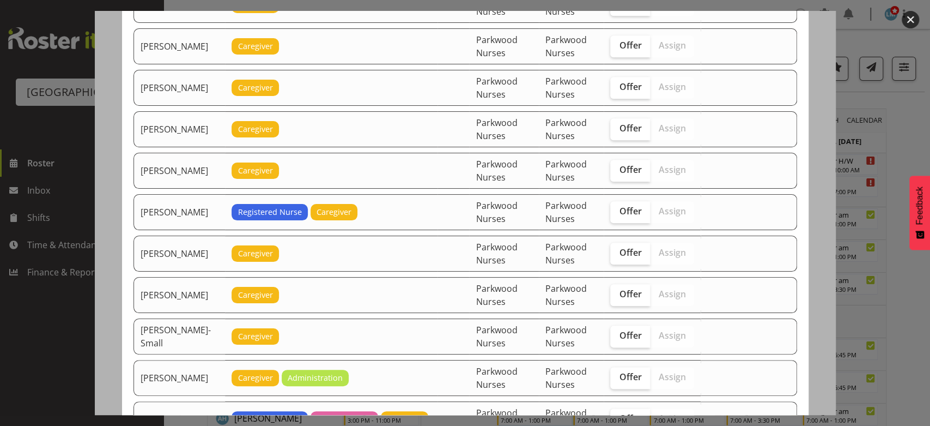
scroll to position [727, 0]
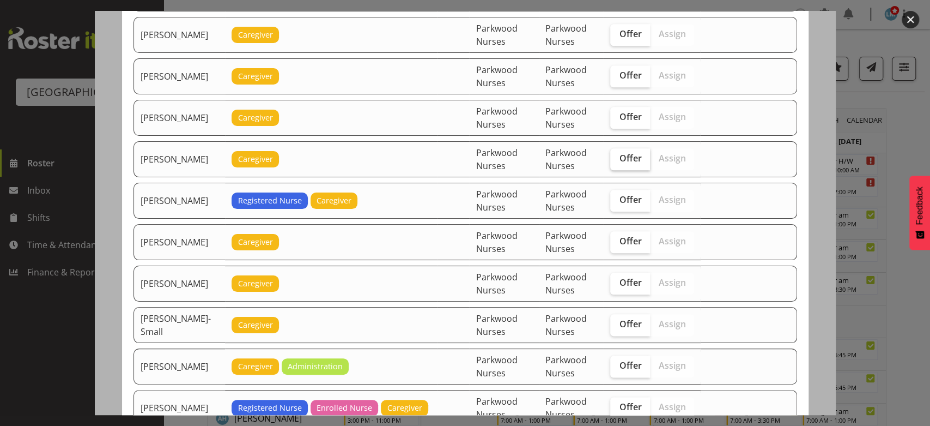
click at [638, 154] on span "Offer" at bounding box center [630, 158] width 22 height 11
click at [618, 155] on input "Offer" at bounding box center [613, 158] width 7 height 7
checkbox input "true"
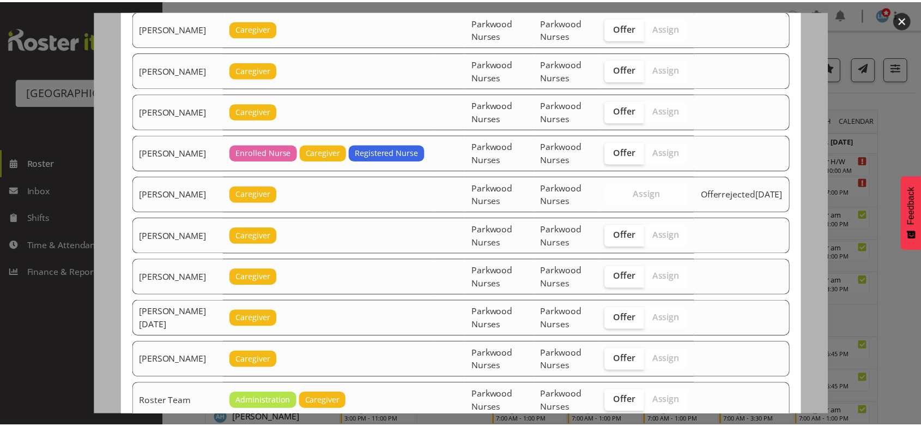
scroll to position [1498, 0]
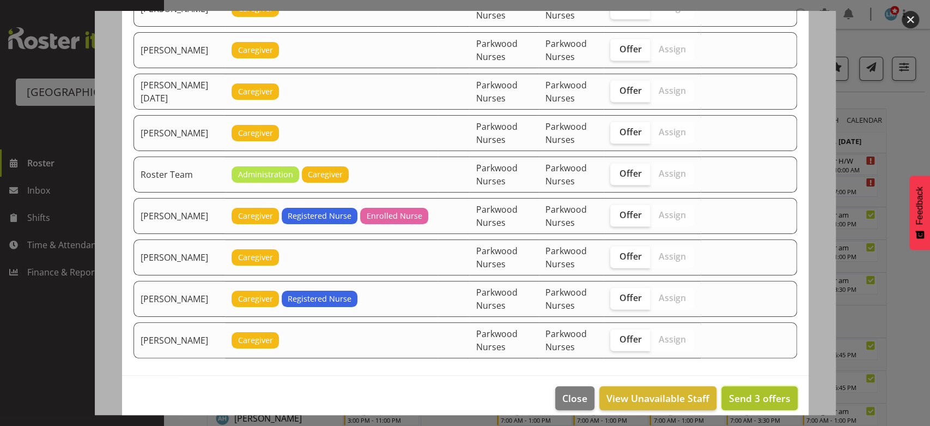
click at [758, 391] on span "Send 3 offers" at bounding box center [760, 397] width 62 height 13
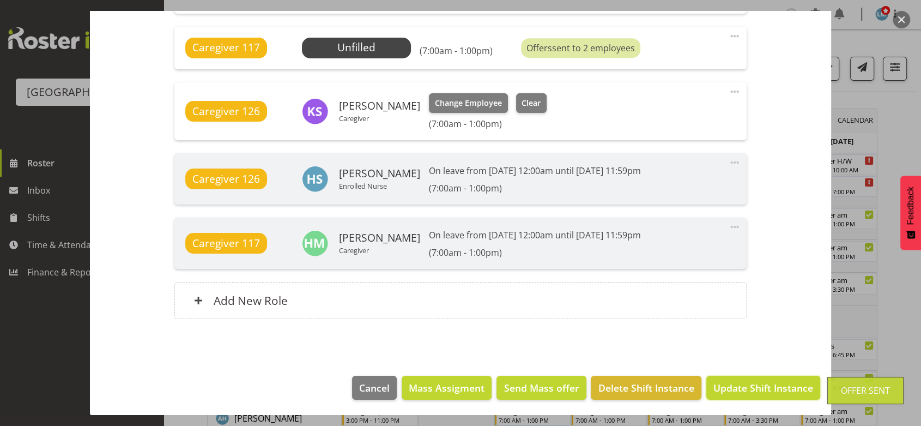
click at [758, 387] on span "Update Shift Instance" at bounding box center [763, 387] width 100 height 14
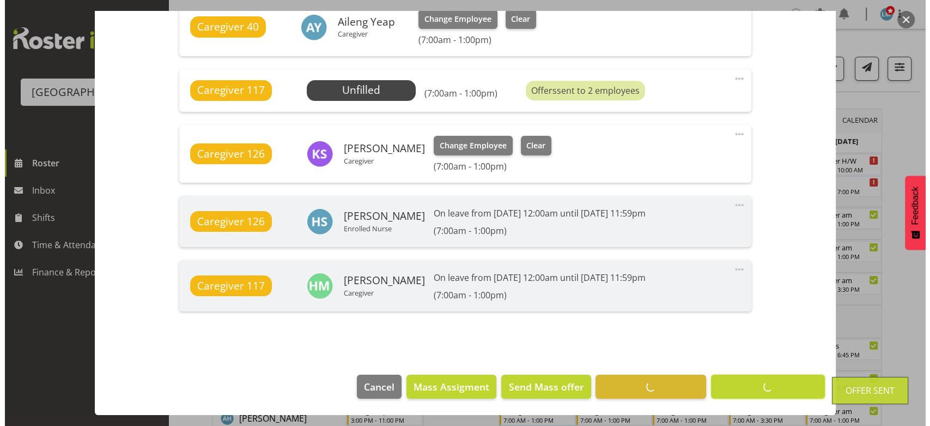
scroll to position [834, 0]
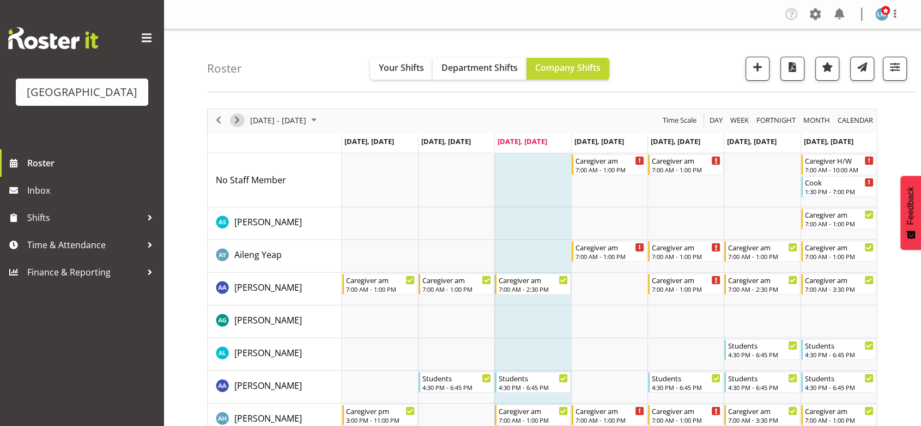
click at [239, 118] on span "Next" at bounding box center [237, 120] width 13 height 14
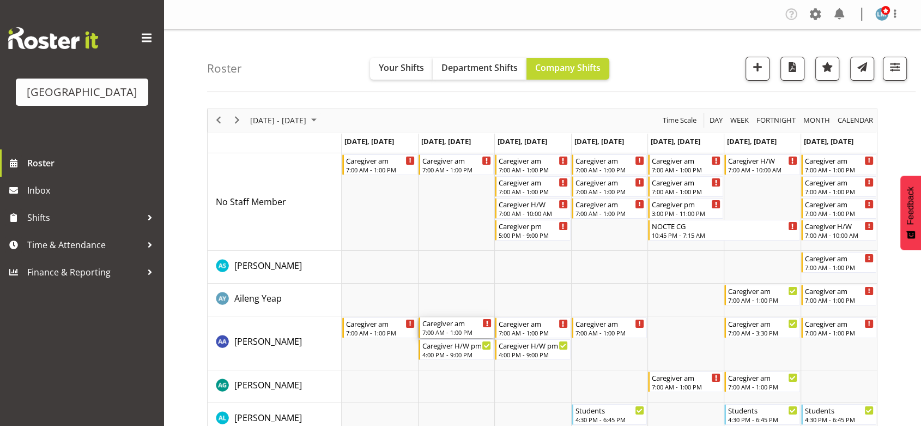
click at [445, 328] on div "7:00 AM - 1:00 PM" at bounding box center [456, 332] width 69 height 9
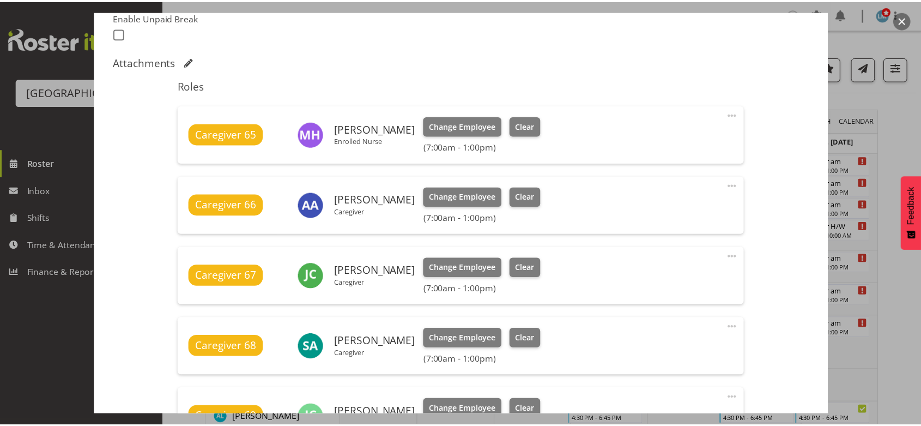
scroll to position [545, 0]
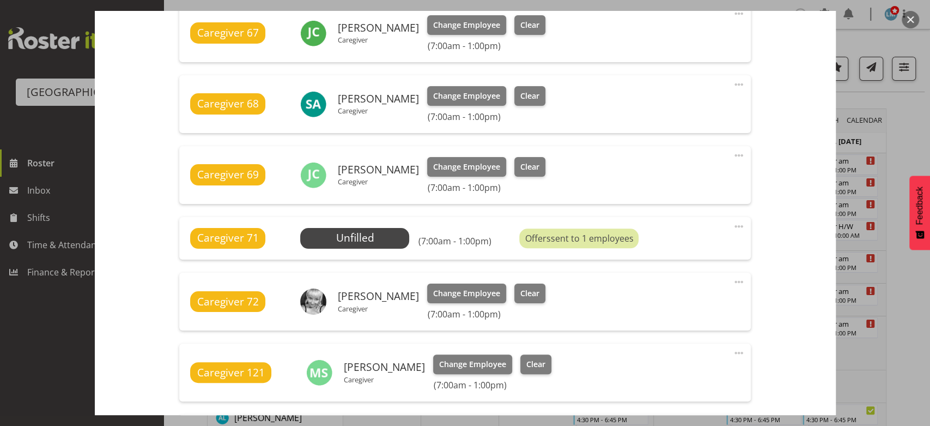
click at [911, 17] on button "button" at bounding box center [910, 19] width 17 height 17
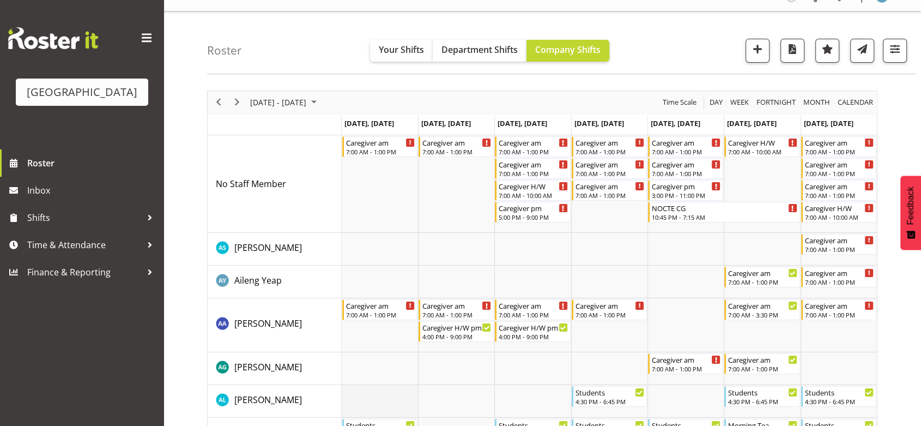
scroll to position [0, 0]
